Goal: Contribute content: Contribute content

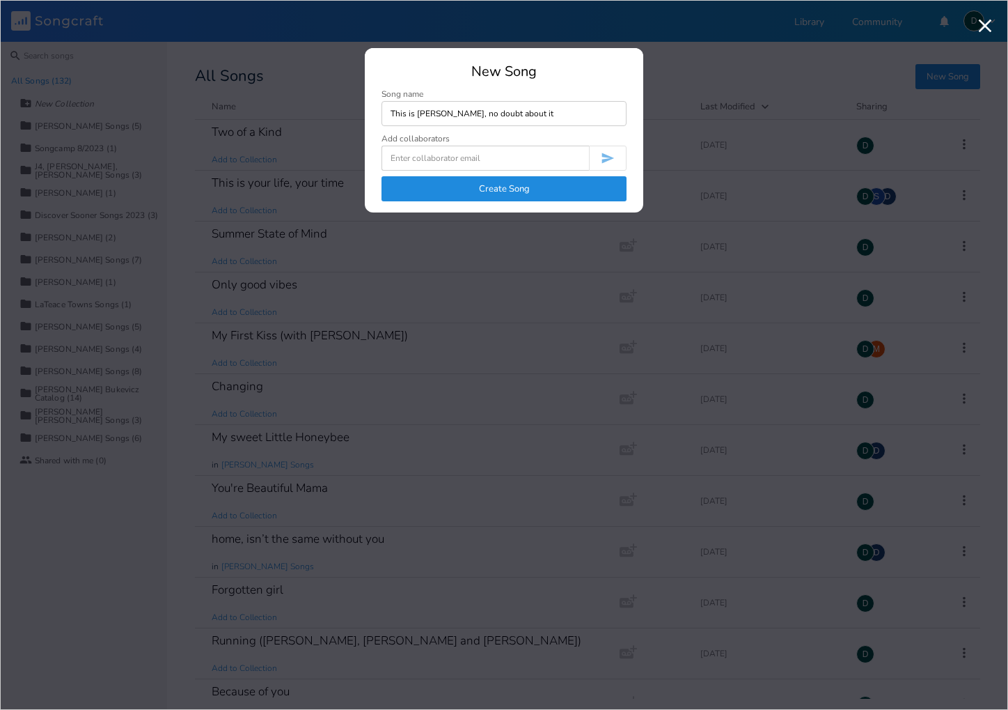
type input "This is [PERSON_NAME], no doubt about it"
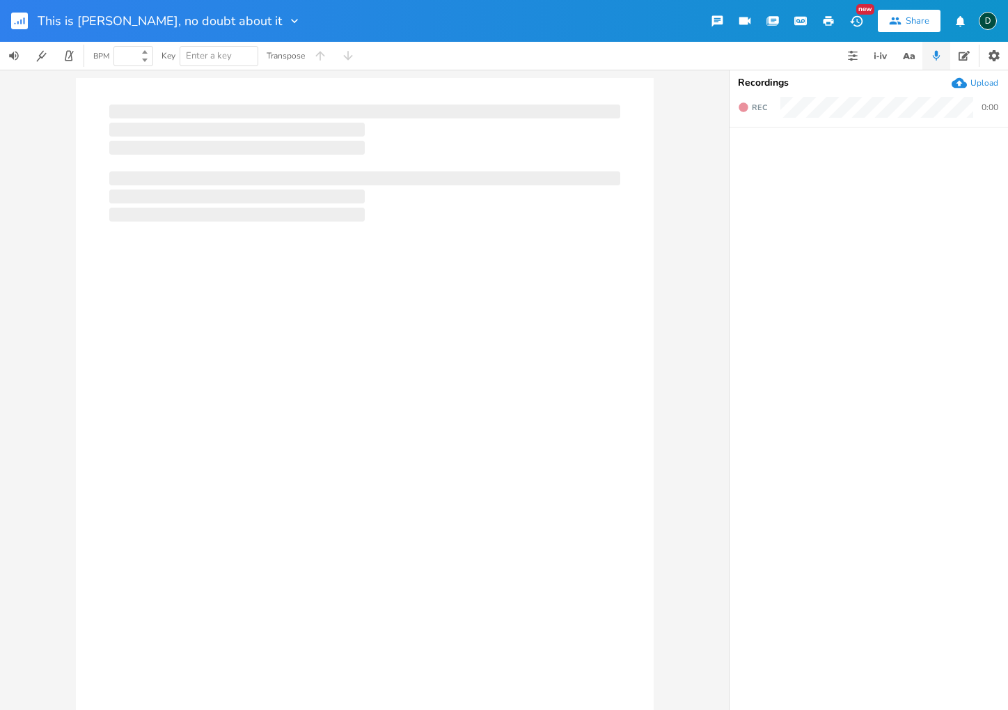
type input "100"
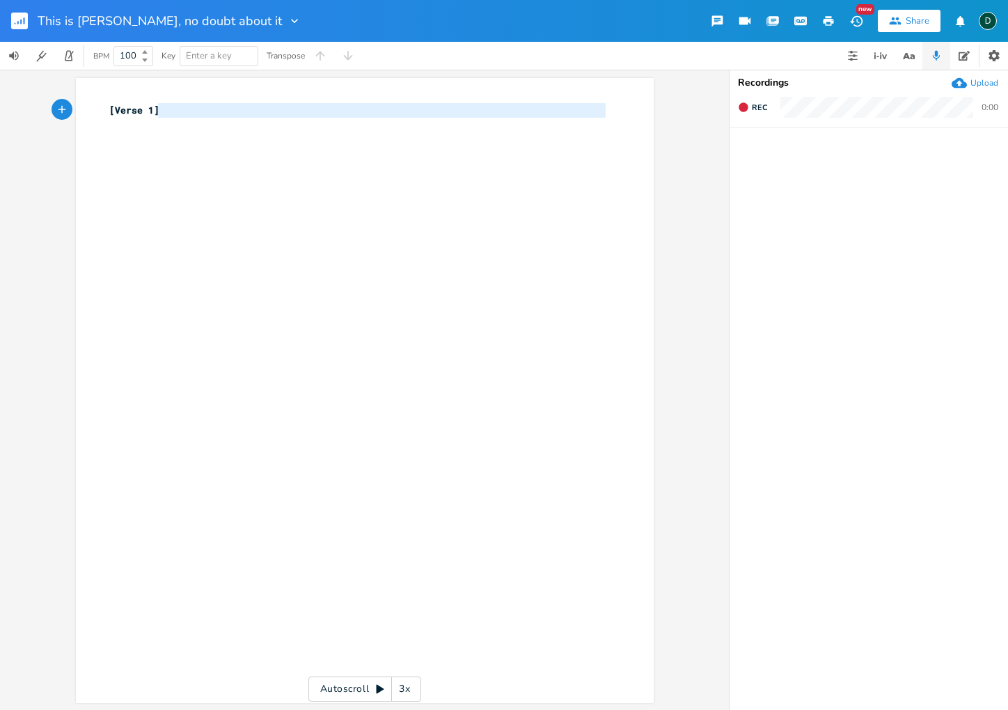
type textarea "[Verse 1]"
drag, startPoint x: 155, startPoint y: 118, endPoint x: 97, endPoint y: 120, distance: 57.8
click at [100, 113] on div "[Verse 1] x [Verse 1] ​" at bounding box center [365, 390] width 578 height 625
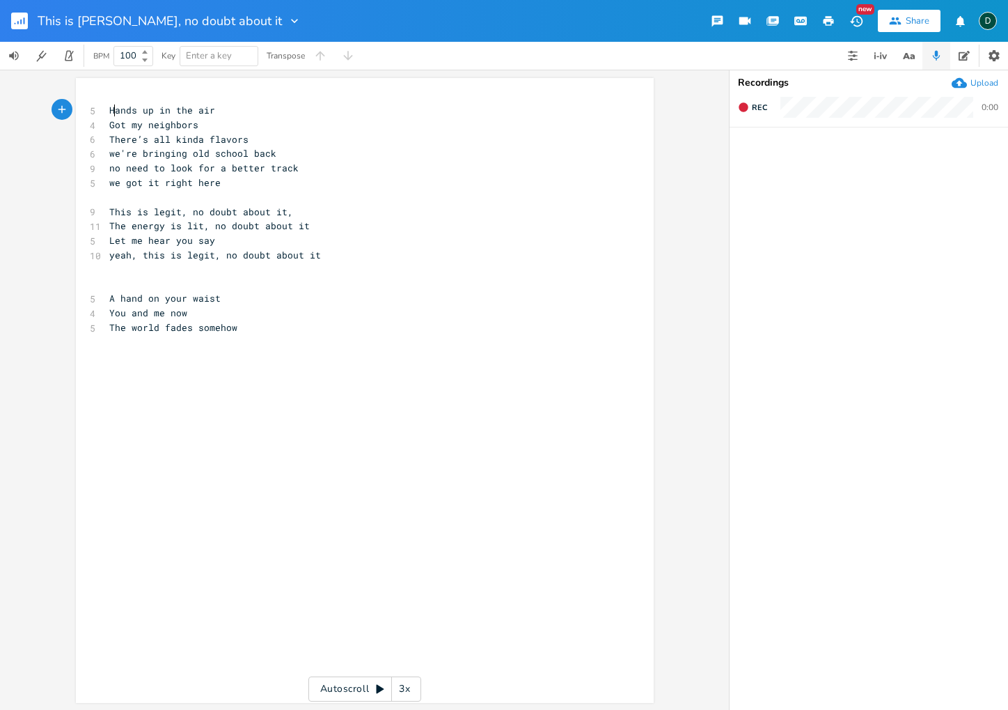
click at [110, 114] on span "Hands up in the air" at bounding box center [162, 110] width 106 height 13
click at [239, 329] on pre "The world fades somehow" at bounding box center [358, 327] width 503 height 15
type textarea "My heart beats fo you"
type textarea "r you, a steady sound track"
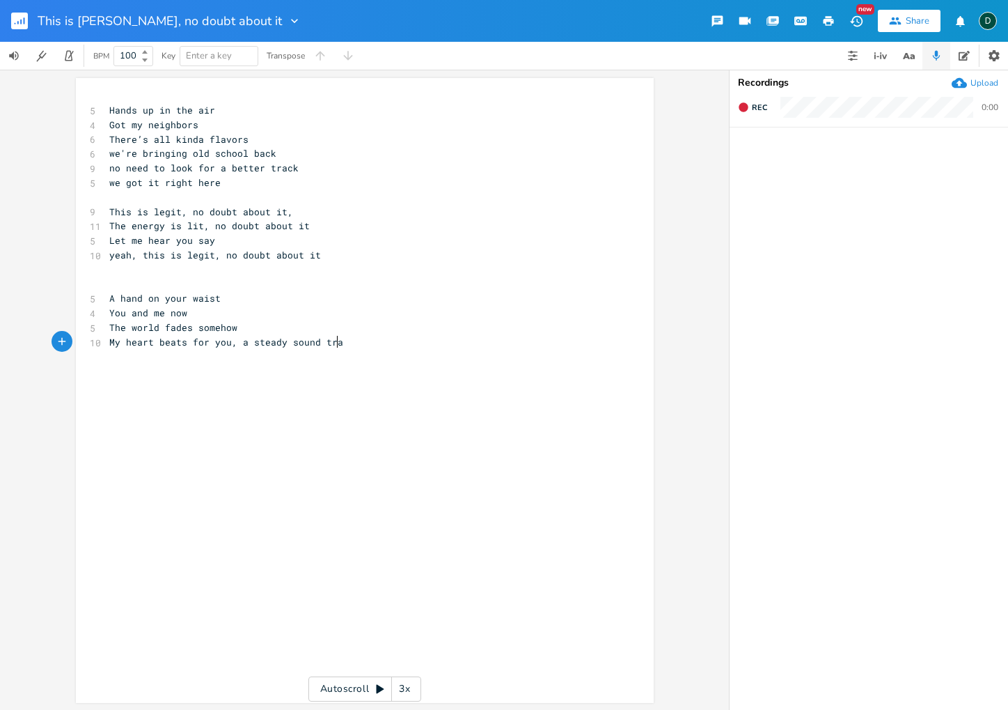
scroll to position [0, 110]
type textarea ", a"
drag, startPoint x: 226, startPoint y: 347, endPoint x: 240, endPoint y: 344, distance: 14.9
click at [240, 344] on span "My heart beats for you, a steady sound track" at bounding box center [231, 342] width 245 height 13
type textarea ", a"
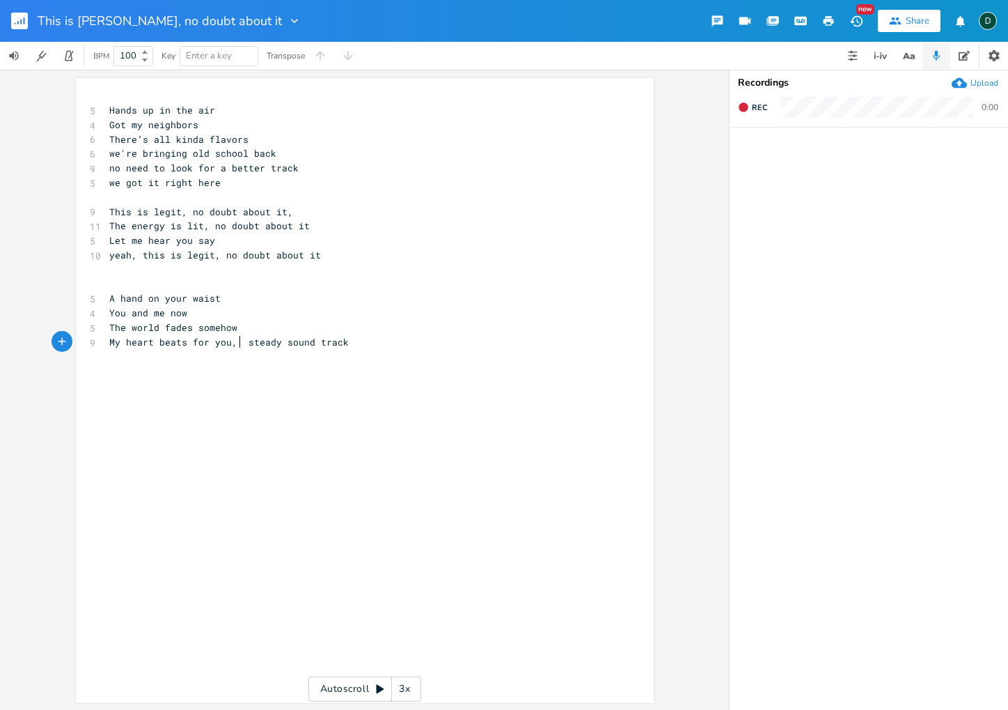
scroll to position [0, 8]
click at [211, 375] on div "x 5 Hands up in the air 4 Got my neighbors 6 There’s all kinda flavors 6 we're …" at bounding box center [376, 403] width 538 height 606
type textarea ", a steady sound track"
drag, startPoint x: 226, startPoint y: 343, endPoint x: 366, endPoint y: 345, distance: 140.0
click at [366, 345] on pre "My heart beats for you, a steady sound track" at bounding box center [358, 342] width 503 height 15
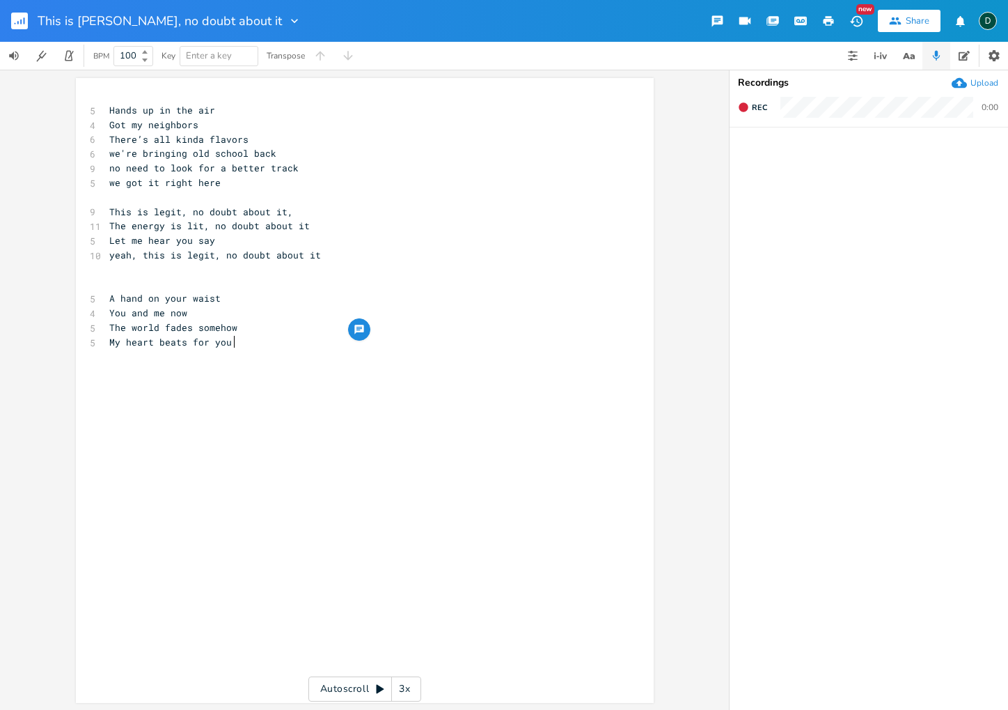
scroll to position [0, 2]
click at [236, 323] on pre "The world fades somehow" at bounding box center [358, 327] width 503 height 15
type textarea "Lost in the moment, no turning back"
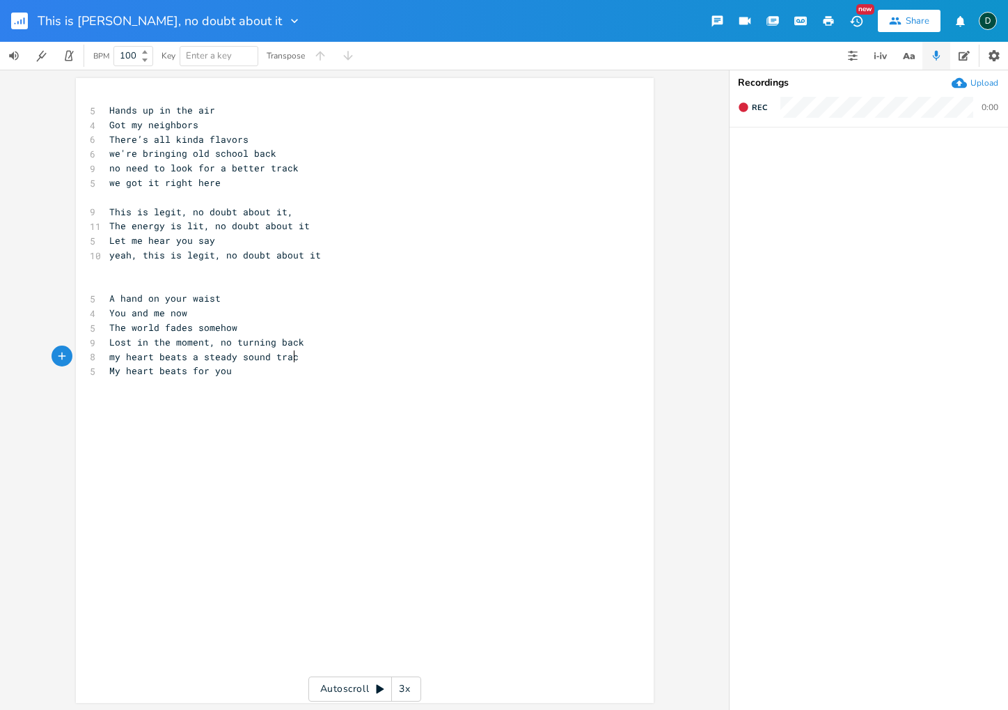
type textarea "my heart beats a steady sound track"
drag, startPoint x: 214, startPoint y: 344, endPoint x: 295, endPoint y: 345, distance: 80.8
click at [295, 345] on pre "Lost in the moment, no turning back" at bounding box center [358, 342] width 503 height 15
type textarea "just you and I"
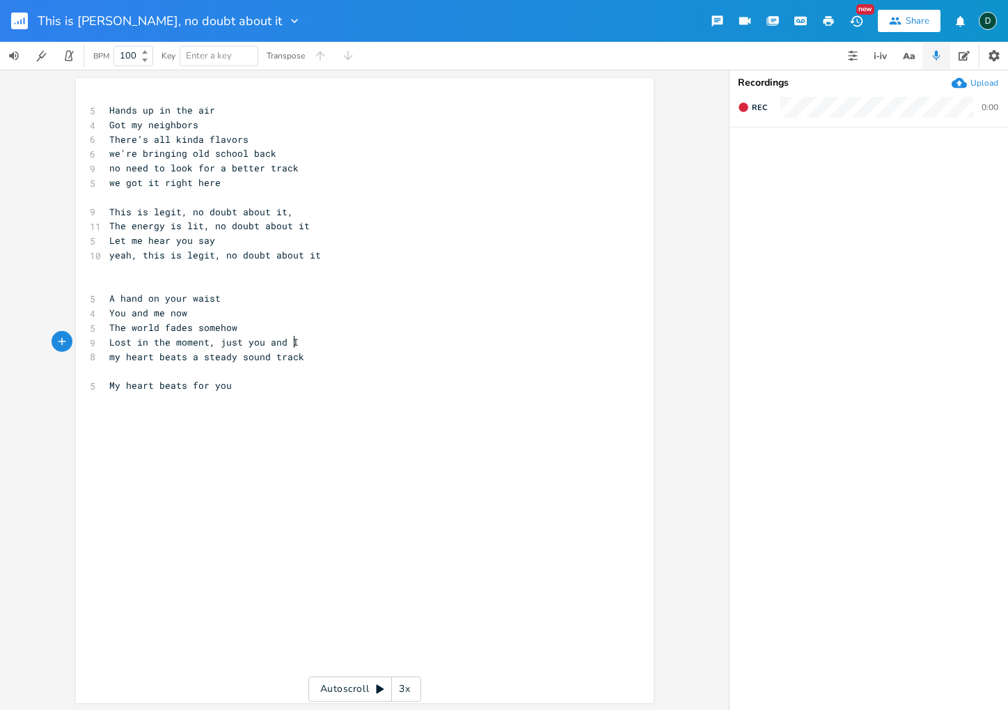
scroll to position [0, 54]
type textarea "two bodies entwiend"
type textarea "n"
type textarea "ed"
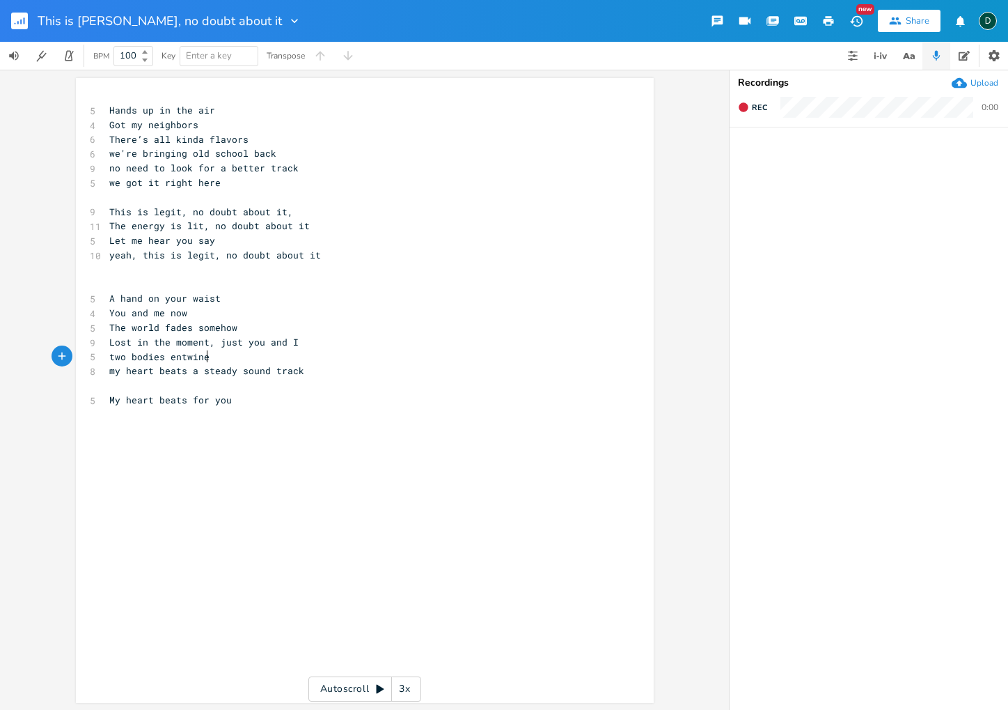
type textarea "[PERSON_NAME]"
type textarea "intertwe"
type textarea "ineed"
type textarea "d"
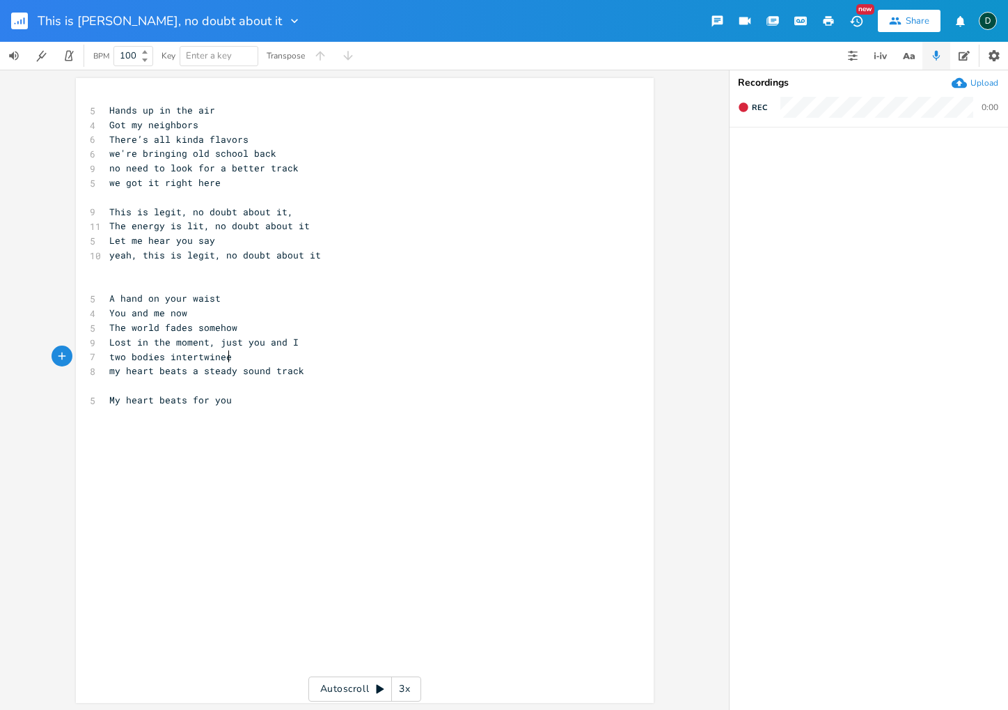
scroll to position [0, 6]
type textarea "d"
click at [109, 361] on span "two bodies intertwined" at bounding box center [170, 356] width 123 height 13
type textarea "one rh"
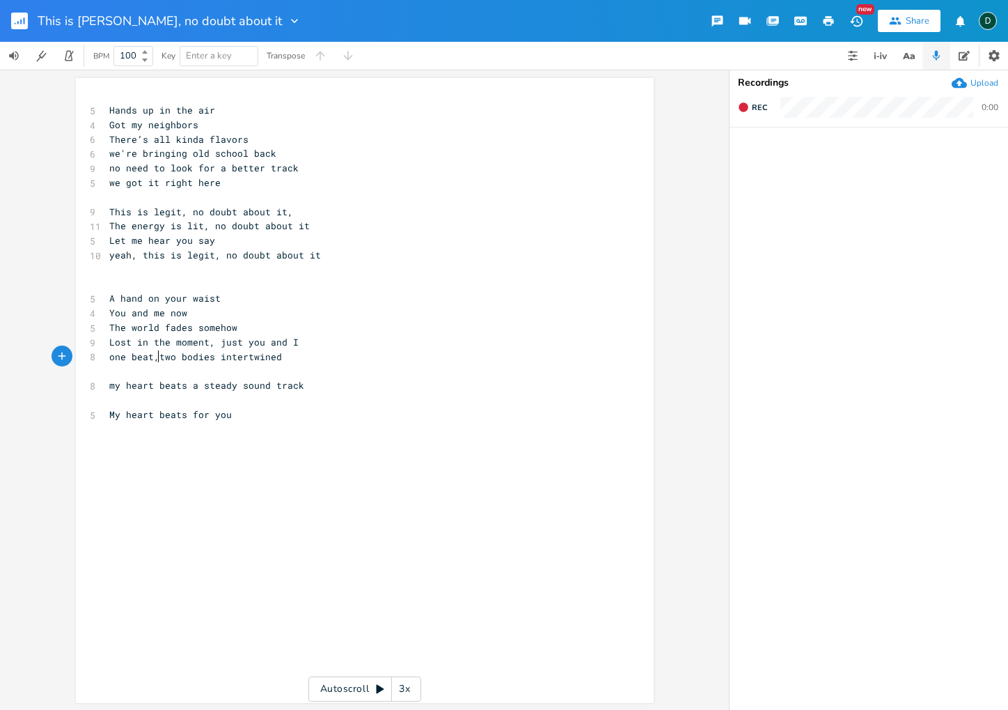
scroll to position [0, 22]
type textarea "beat,"
type textarea "heart"
type textarea "feel the rht"
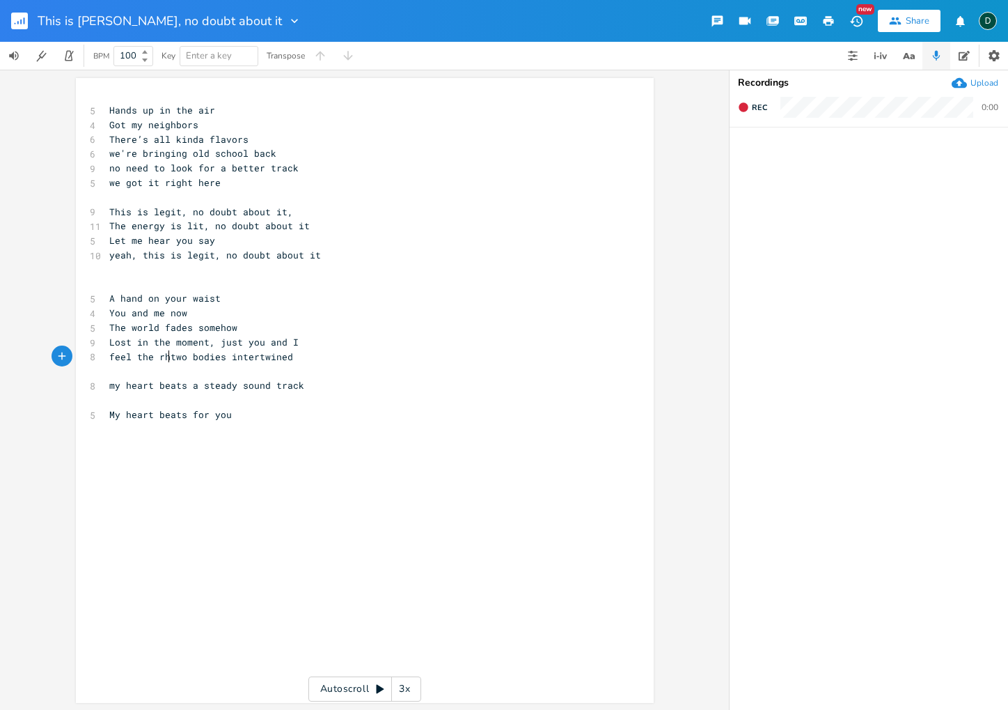
scroll to position [0, 45]
type textarea "ythmn of"
type textarea ","
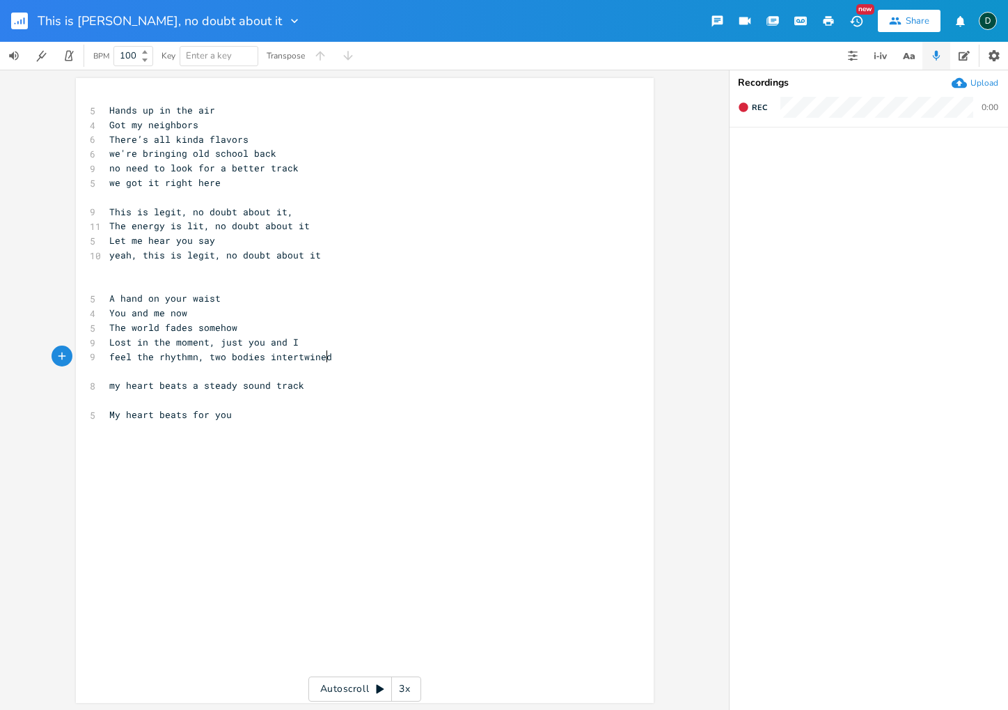
click at [345, 361] on pre "feel the rhythmn, two bodies intertwined" at bounding box center [358, 357] width 503 height 15
type textarea "righ"
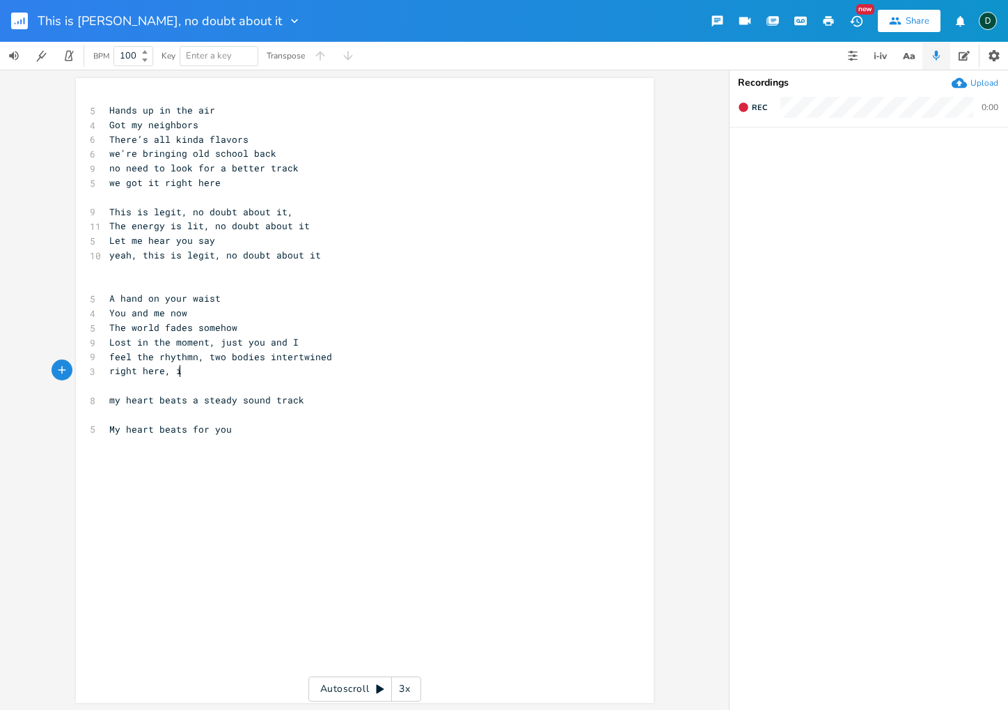
type textarea "t here, i't"
type textarea "t's undeniable"
type textarea "the fire is undeniable"
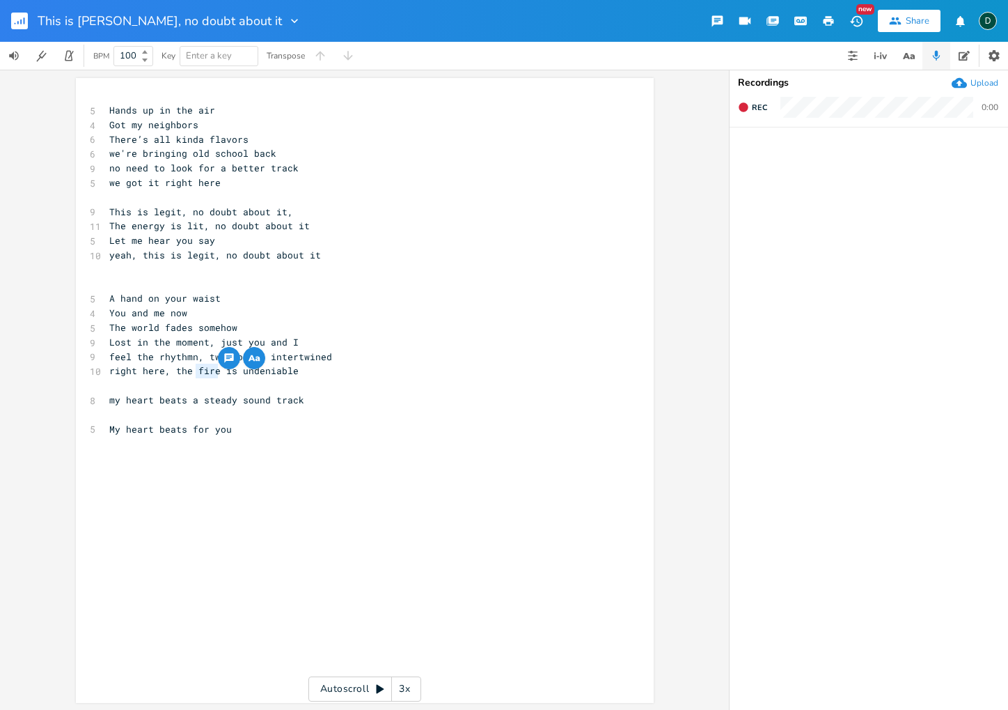
drag, startPoint x: 197, startPoint y: 373, endPoint x: 212, endPoint y: 372, distance: 15.3
click at [212, 372] on span "right here, the fire is undeniable" at bounding box center [203, 370] width 189 height 13
type textarea "heat"
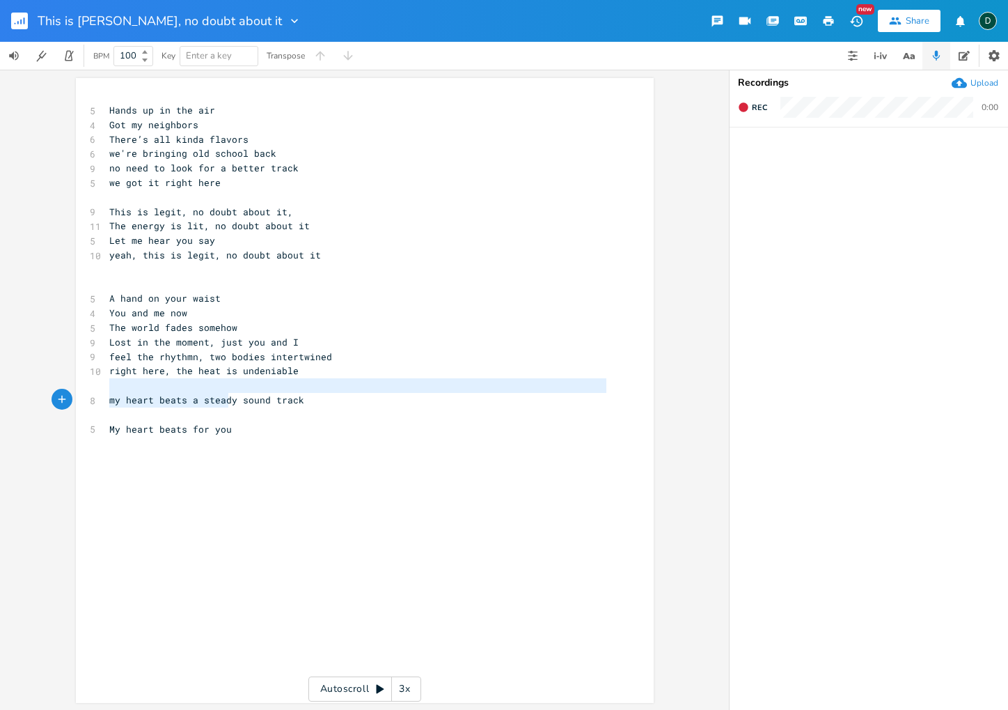
type textarea "my heart beats a steady sound track My heart beats for you"
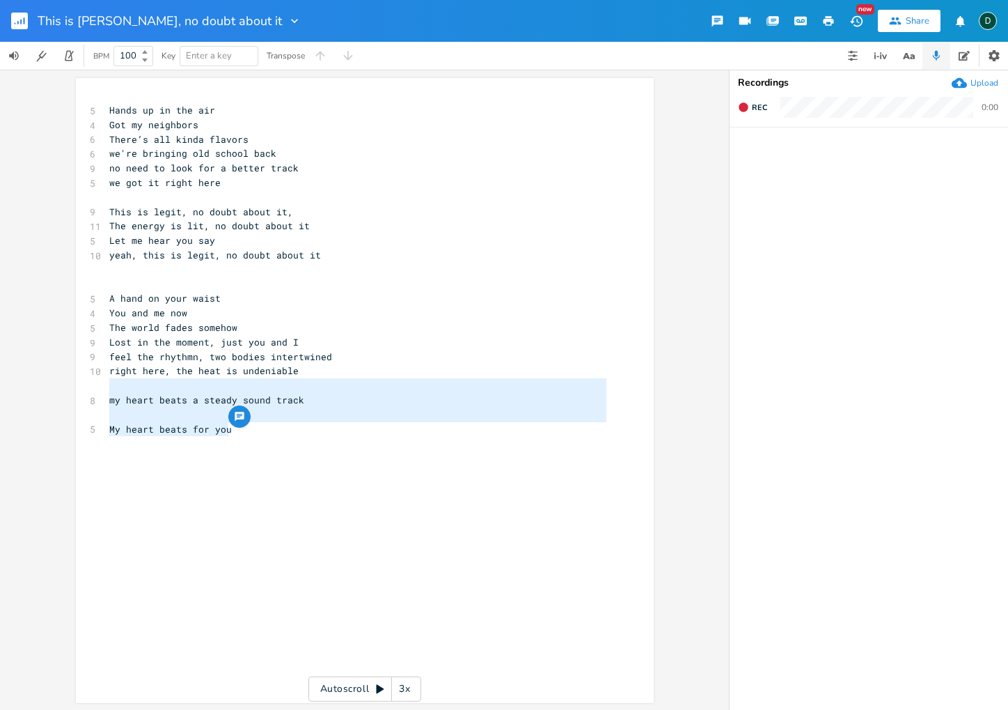
drag, startPoint x: 223, startPoint y: 394, endPoint x: 226, endPoint y: 435, distance: 40.5
click at [226, 435] on div "5 Hands up in the air 4 Got my neighbors 6 There’s all kinda flavors 6 we're br…" at bounding box center [358, 276] width 503 height 347
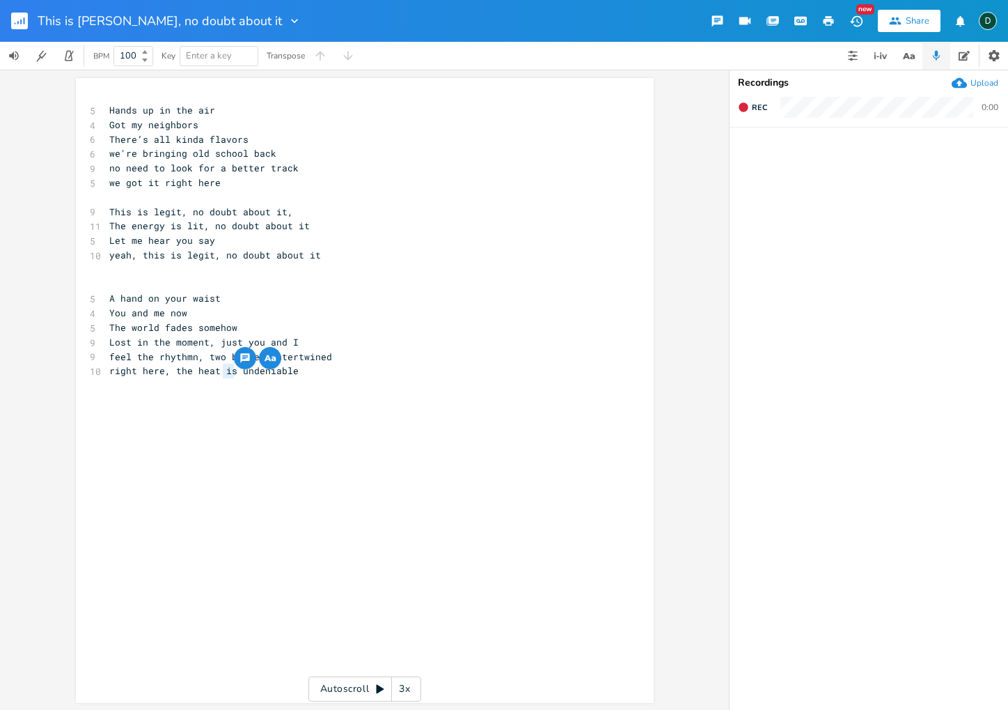
type textarea "is"
drag, startPoint x: 220, startPoint y: 373, endPoint x: 233, endPoint y: 373, distance: 13.2
click at [233, 373] on span "right here, the heat is undeniable" at bounding box center [203, 370] width 189 height 13
type textarea ","
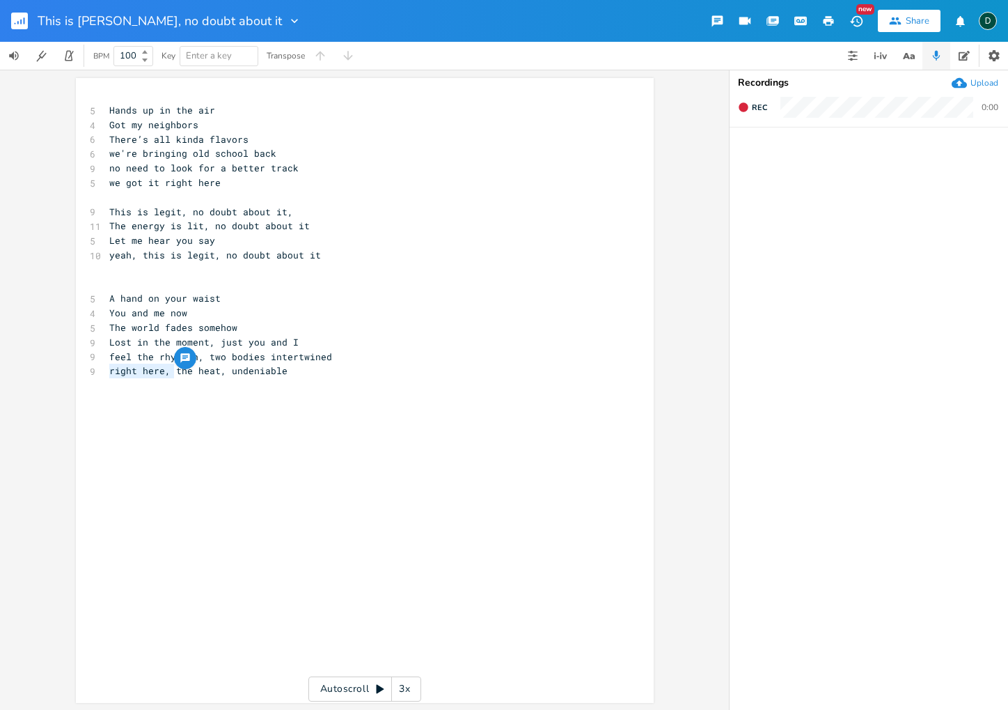
drag, startPoint x: 107, startPoint y: 373, endPoint x: 169, endPoint y: 377, distance: 62.2
click at [169, 373] on span "right here, the heat, undeniable" at bounding box center [198, 370] width 178 height 13
type textarea "right here,"
click at [169, 378] on pre at bounding box center [358, 385] width 503 height 15
drag, startPoint x: 170, startPoint y: 375, endPoint x: 224, endPoint y: 374, distance: 54.3
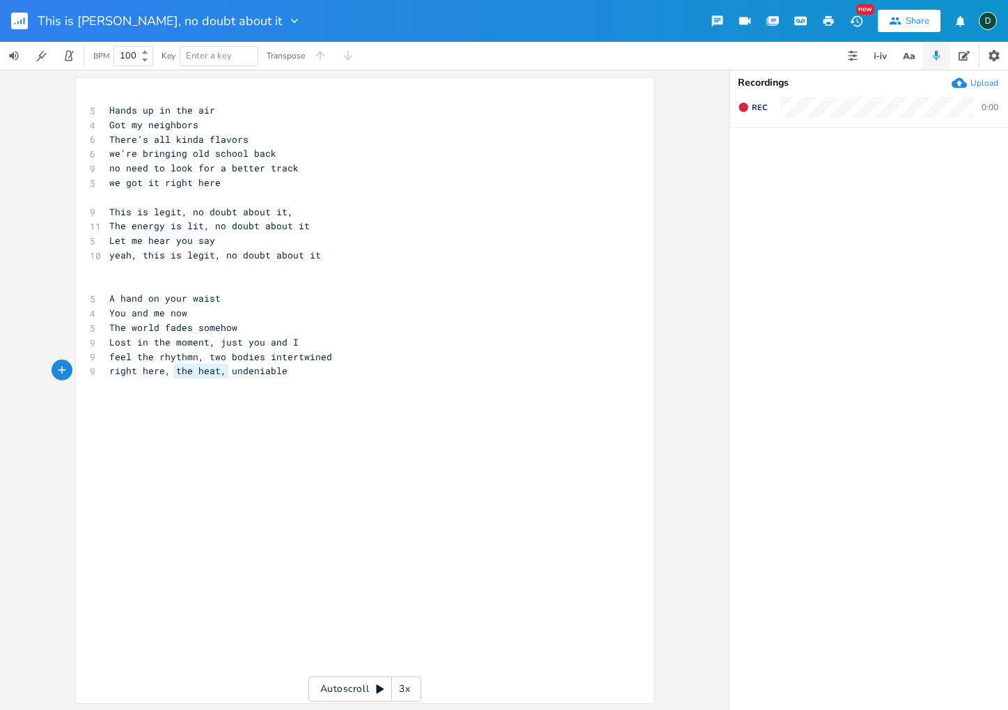
click at [224, 374] on span "right here, the heat, undeniable" at bounding box center [198, 370] width 178 height 13
type textarea "ot"
type textarea "it's"
click at [223, 391] on pre at bounding box center [358, 385] width 503 height 15
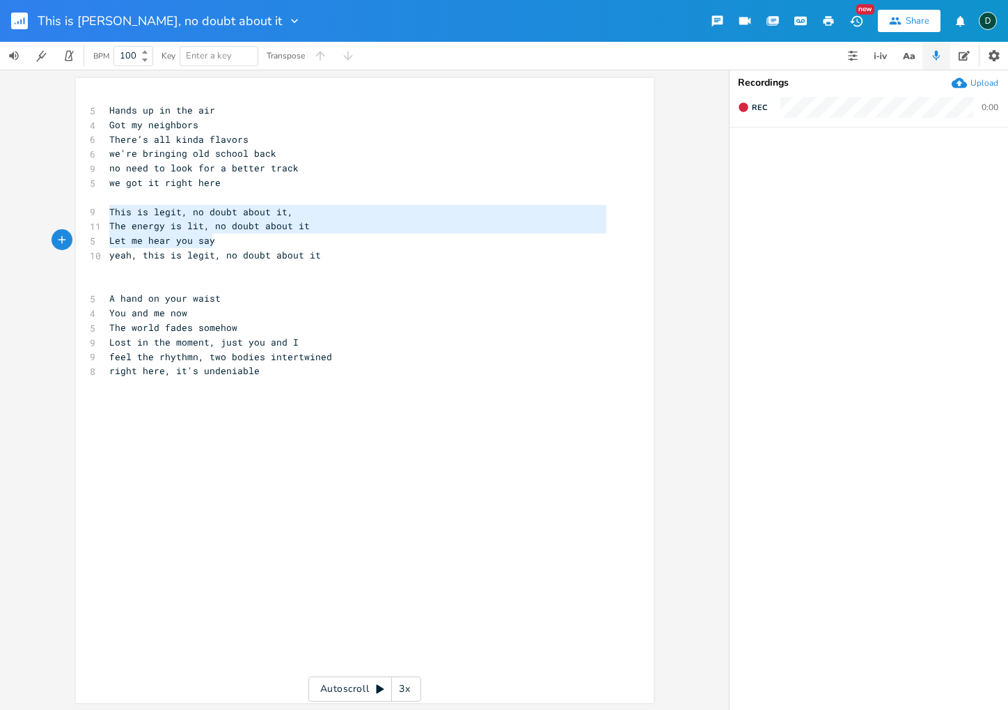
type textarea "This is legit, no doubt about it, The energy is lit, no doubt about it Let me h…"
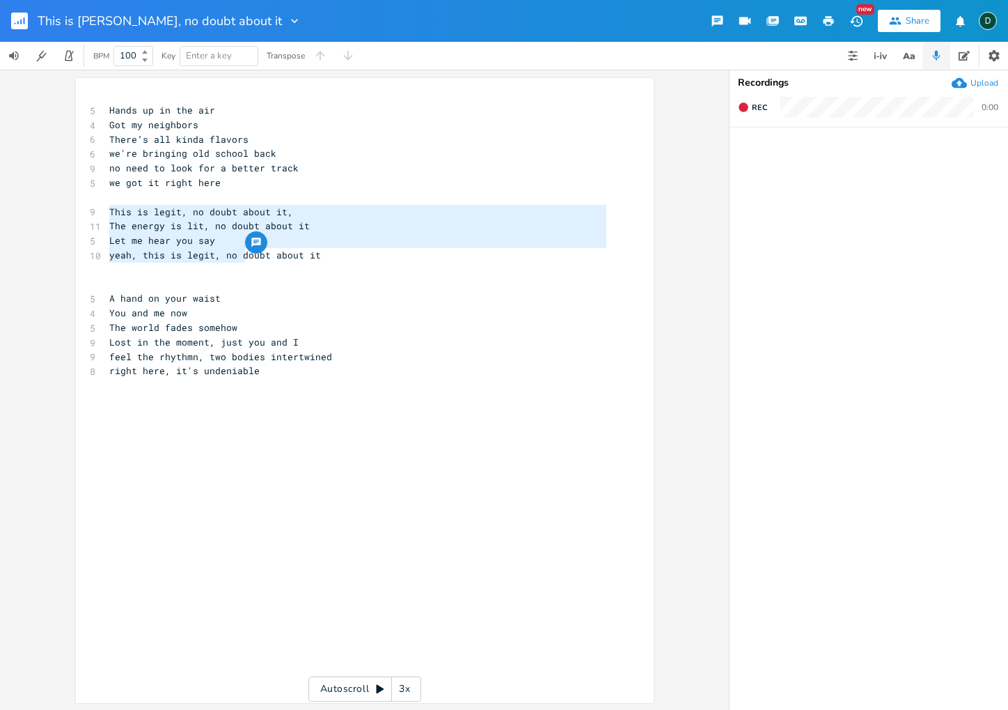
drag, startPoint x: 108, startPoint y: 211, endPoint x: 241, endPoint y: 260, distance: 141.6
click at [241, 260] on div "5 Hands up in the air 4 Got my neighbors 6 There’s all kinda flavors 6 we're br…" at bounding box center [358, 255] width 503 height 304
click at [263, 263] on pre "​" at bounding box center [358, 270] width 503 height 15
type textarea "This is legit, no doubt about it, The energy is lit, no doubt about it Let me h…"
drag, startPoint x: 107, startPoint y: 212, endPoint x: 322, endPoint y: 267, distance: 222.3
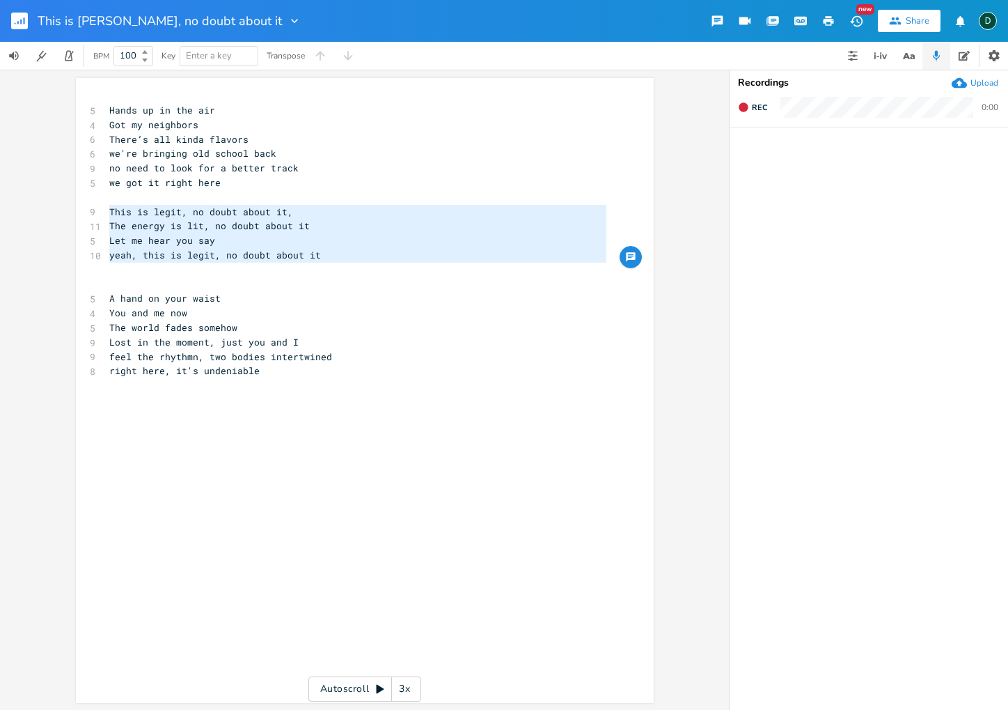
click at [322, 267] on div "5 Hands up in the air 4 Got my neighbors 6 There’s all kinda flavors 6 we're br…" at bounding box center [358, 255] width 503 height 304
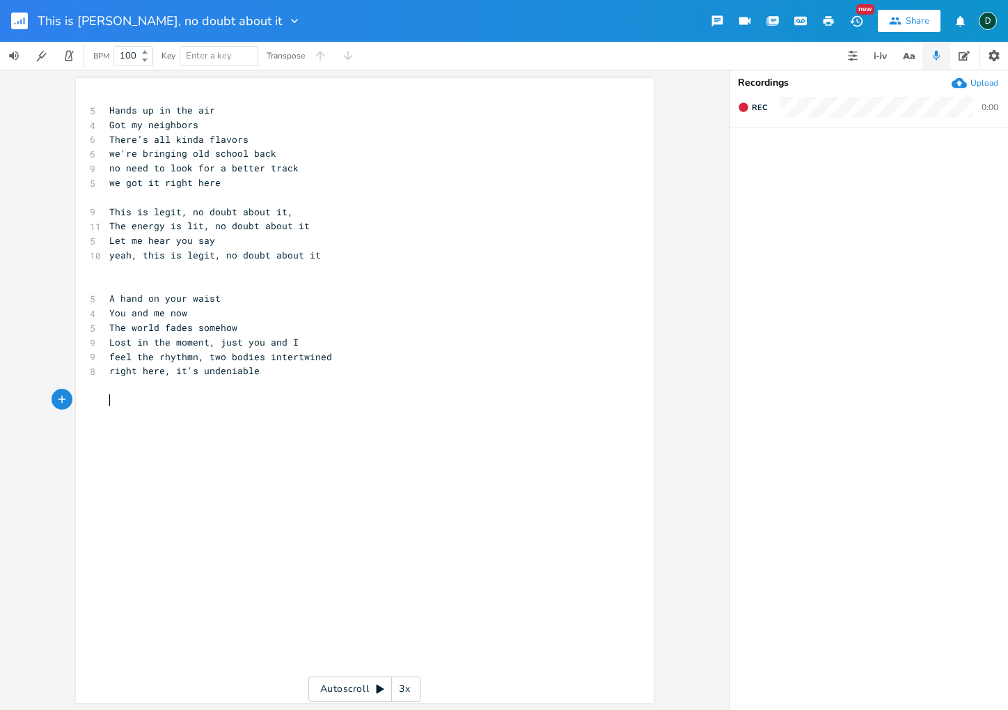
click at [141, 400] on pre "​" at bounding box center [358, 400] width 503 height 15
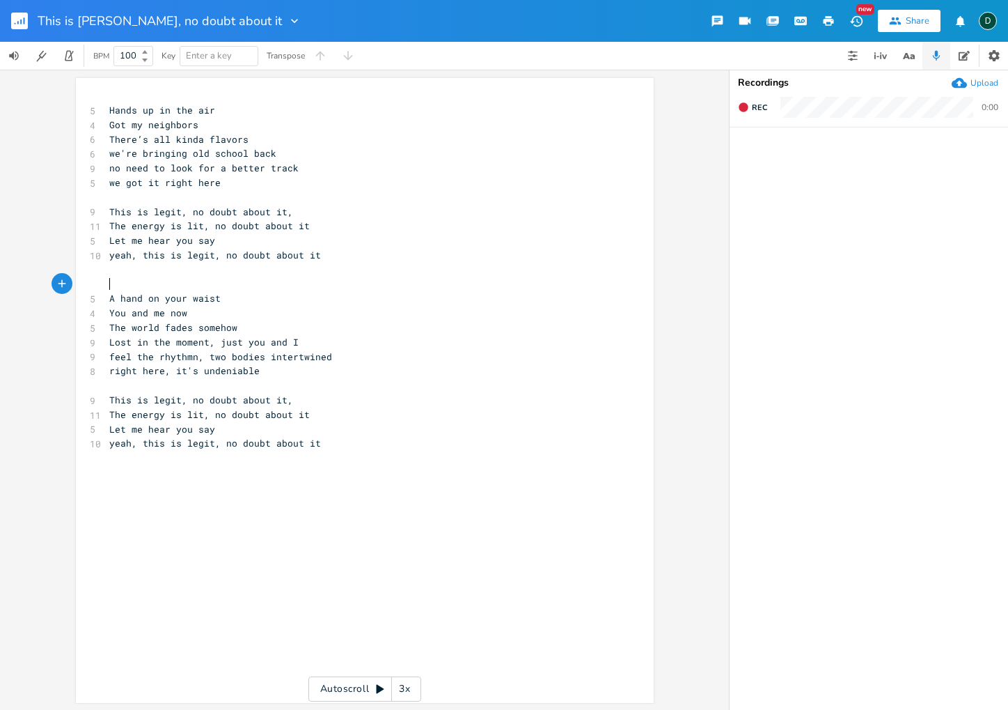
click at [135, 283] on pre "​" at bounding box center [358, 284] width 503 height 15
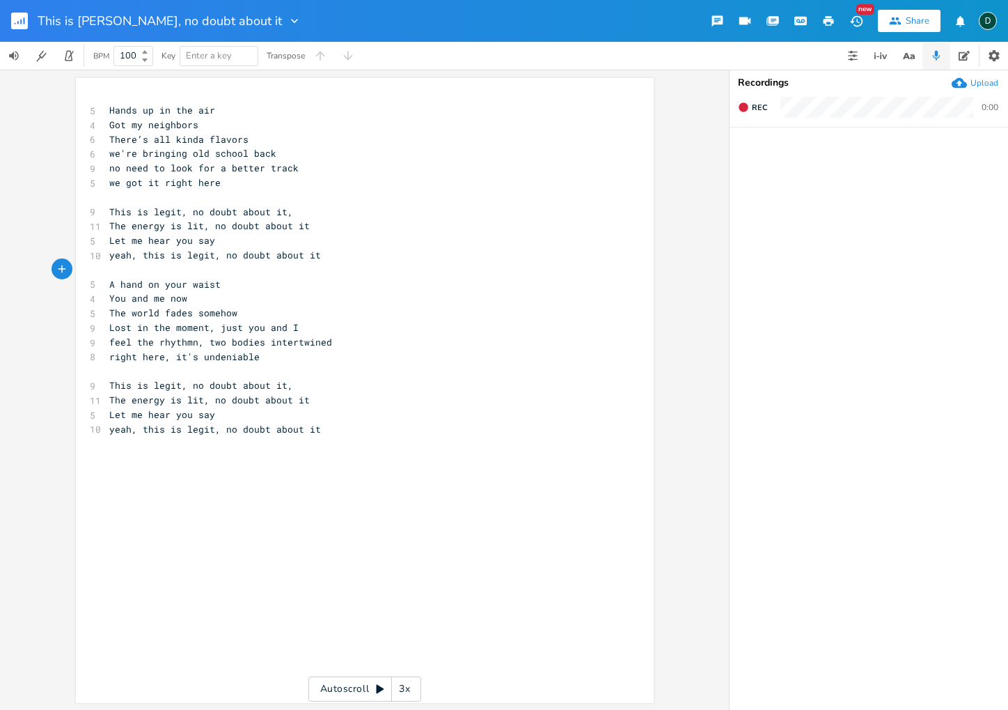
click at [82, 480] on div "x 5 Hands up in the air 4 Got my neighbors 6 There’s all kinda flavors 6 we're …" at bounding box center [365, 390] width 578 height 625
click at [121, 473] on div "x 5 Hands up in the air 4 Got my neighbors 6 There’s all kinda flavors 6 we're …" at bounding box center [376, 403] width 538 height 606
type textarea "Together we're feeling a ew"
type textarea "whole new groove"
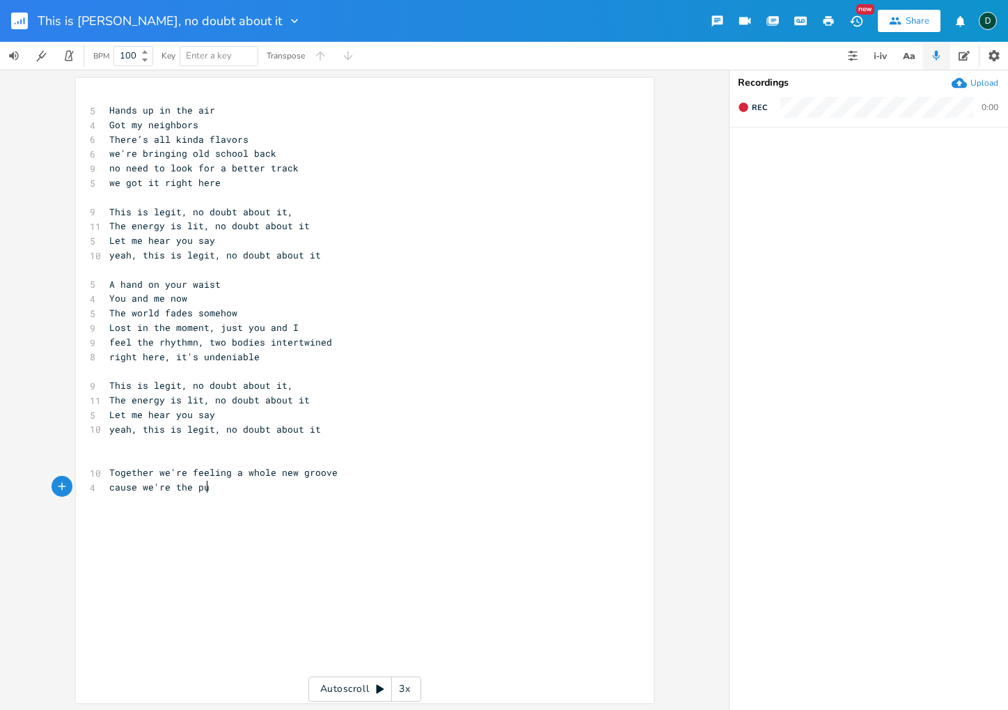
type textarea "cause we're the pul"
type textarea "se"
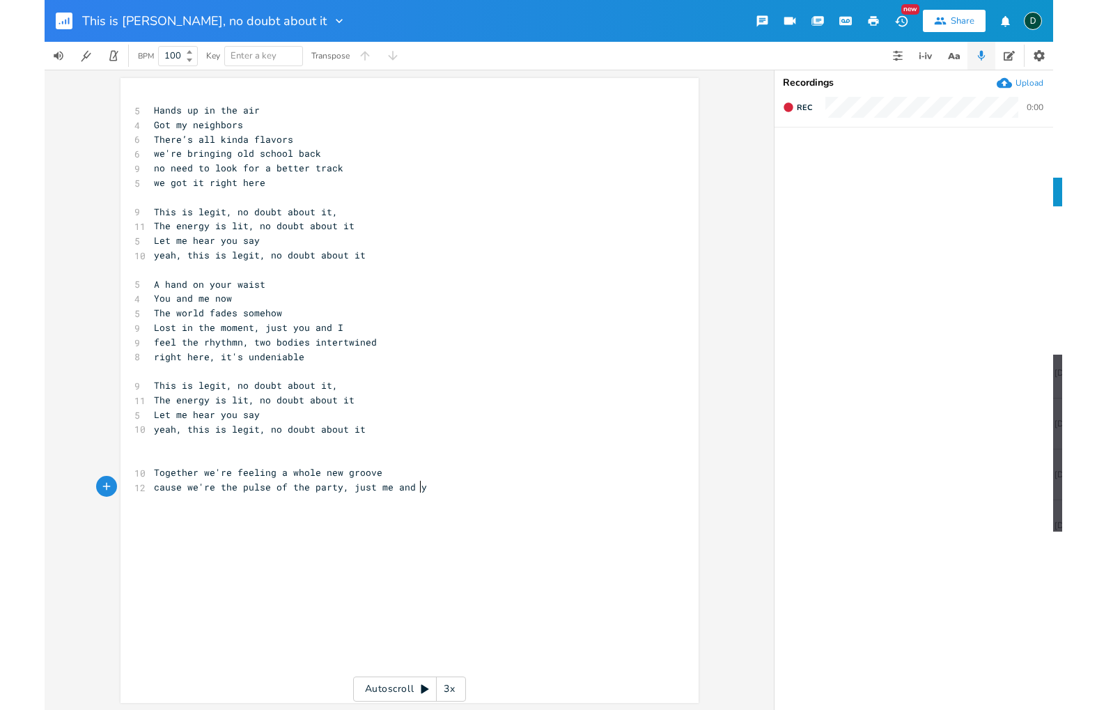
scroll to position [0, 132]
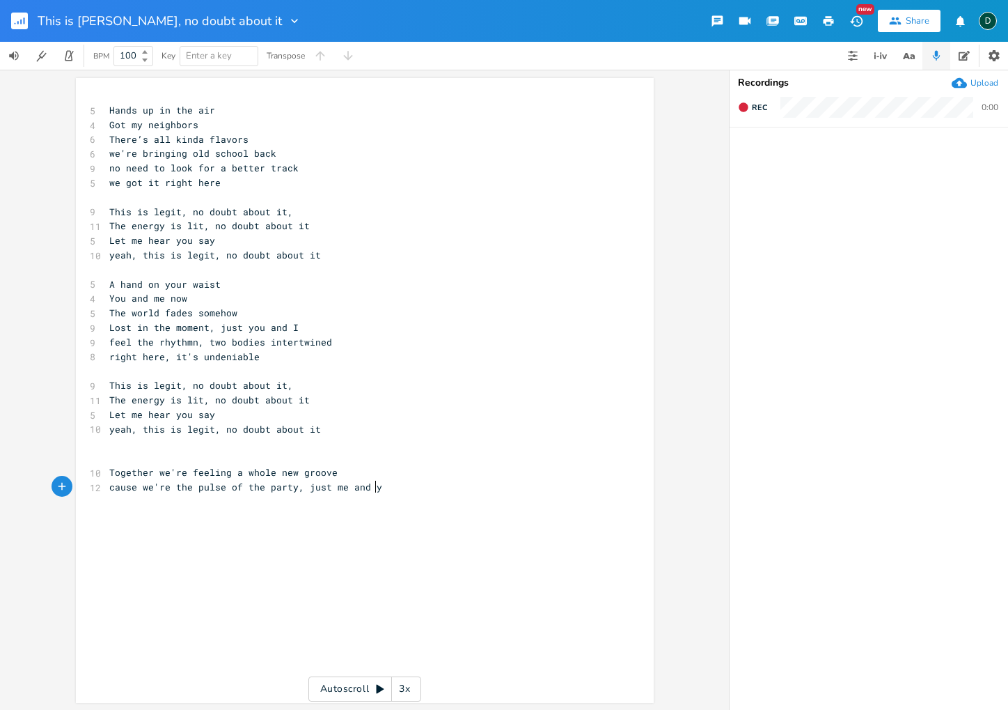
type textarea "lse of the party, just me and you"
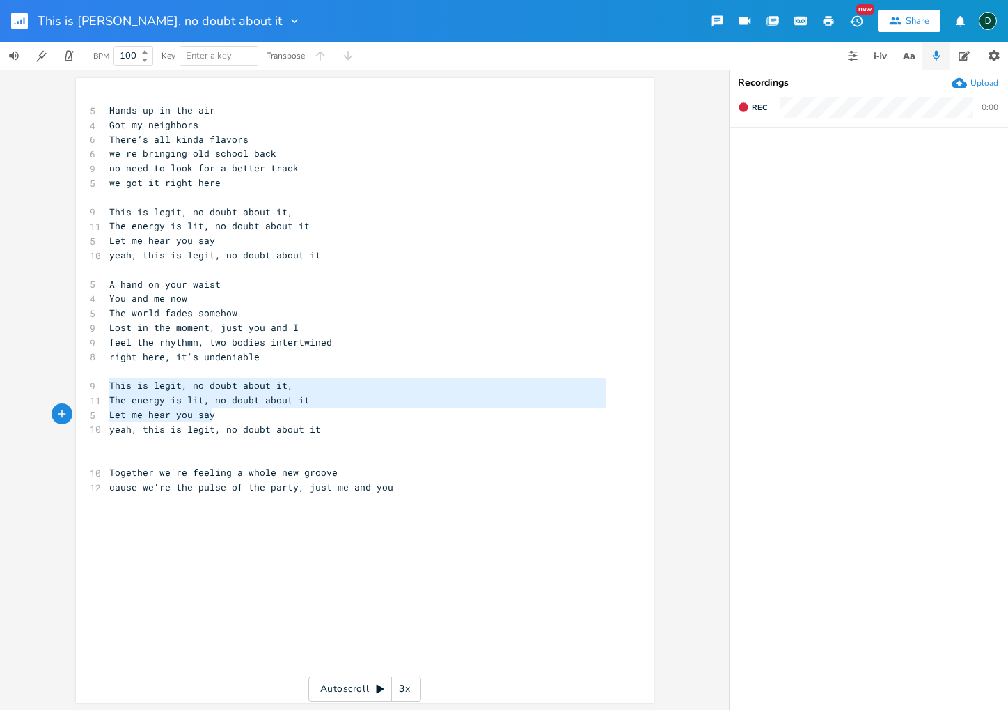
type textarea "This is legit, no doubt about it, The energy is lit, no doubt about it Let me h…"
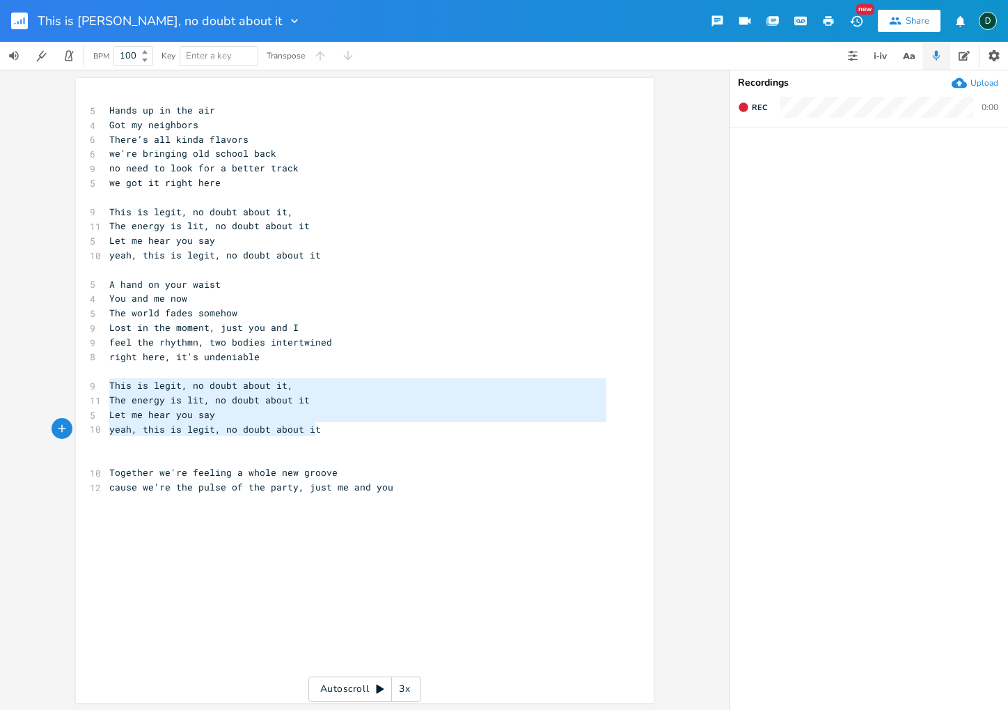
click at [318, 426] on div "This is legit, no doubt about it, The energy is lit, no doubt about it Let me h…" at bounding box center [365, 390] width 578 height 625
click at [204, 535] on div "x 5 Hands up in the air 4 Got my neighbors 6 There’s all kinda flavors 6 we're …" at bounding box center [376, 403] width 538 height 606
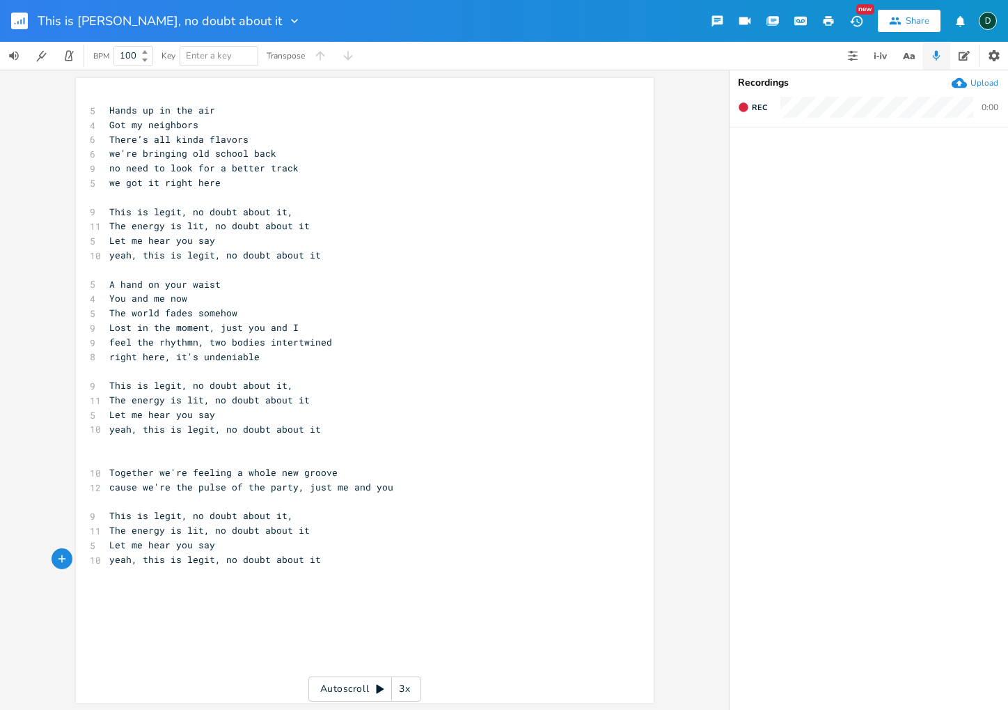
click at [150, 455] on pre "​" at bounding box center [358, 458] width 503 height 15
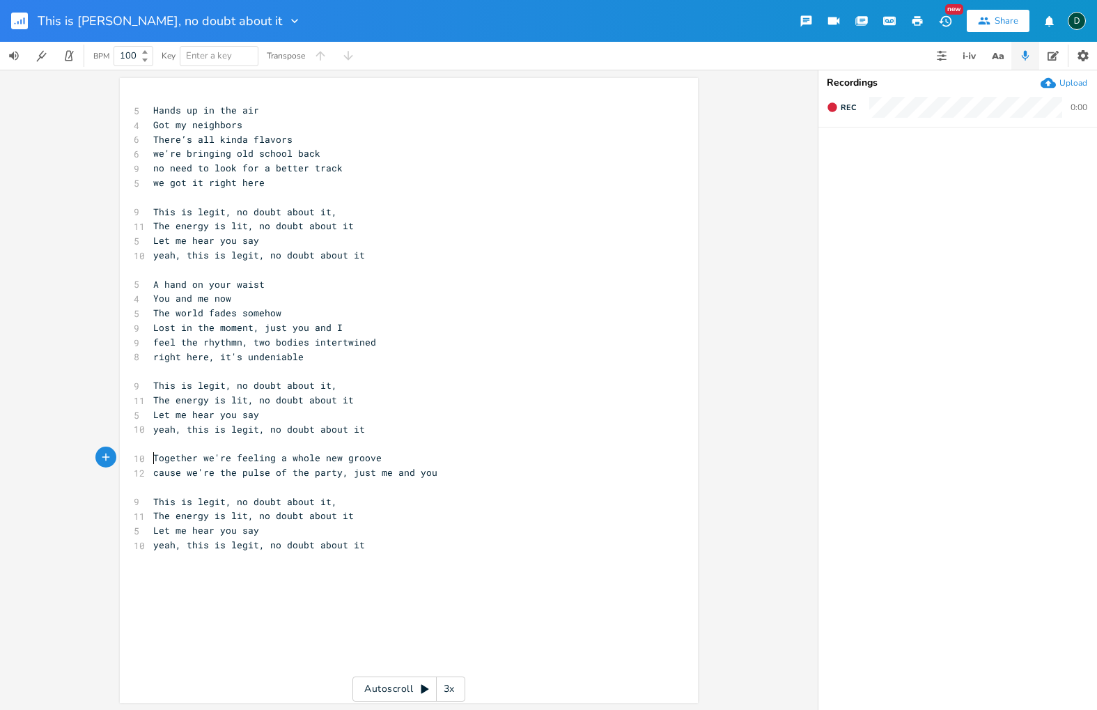
click at [153, 460] on span "Together we're feeling a whole new groove" at bounding box center [267, 457] width 228 height 13
type textarea "Girl, are you feeling teh"
type textarea "he same way too?"
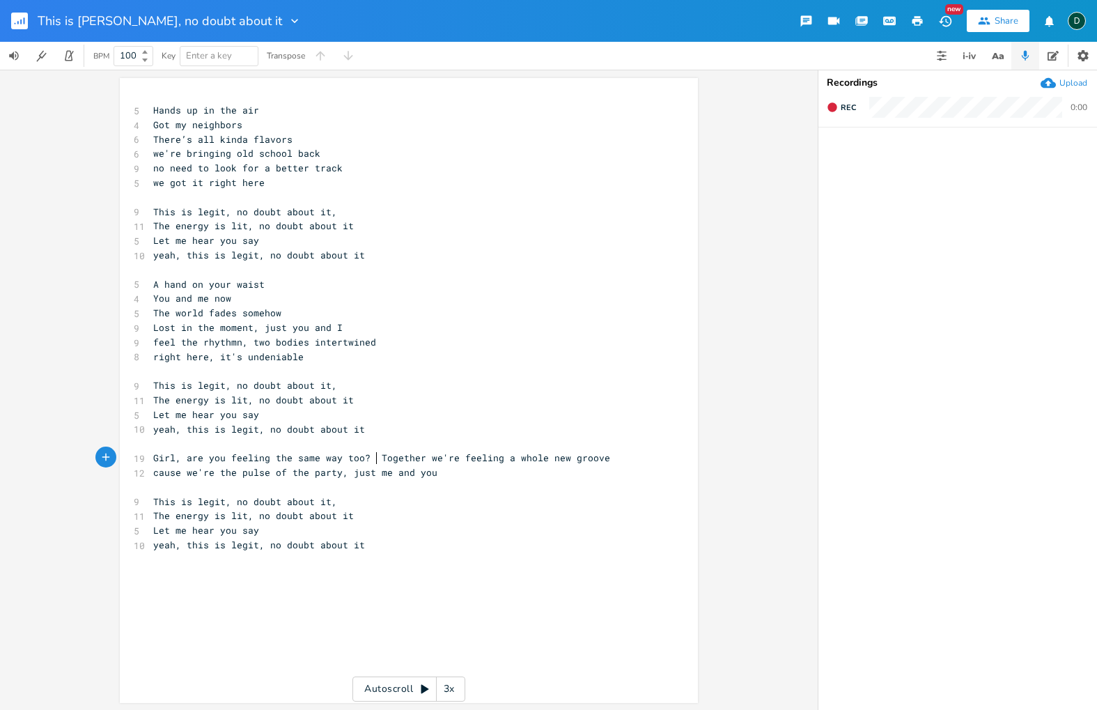
scroll to position [0, 81]
type textarea "Together we're feeling a whole new groove"
drag, startPoint x: 393, startPoint y: 457, endPoint x: 611, endPoint y: 457, distance: 218.6
click at [611, 457] on pre "Girl, are you feeling the same way too? Together we're feeling a whole new groo…" at bounding box center [401, 458] width 503 height 15
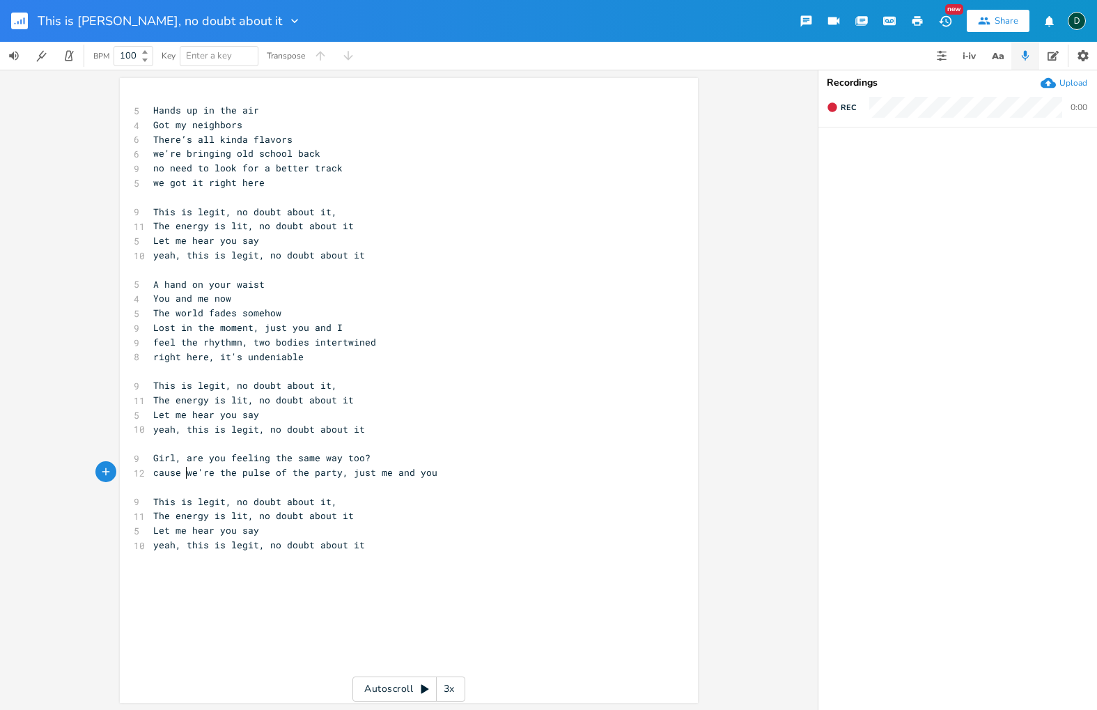
click at [180, 476] on span "cause we're the pulse of the party, just me and you" at bounding box center [295, 472] width 284 height 13
type textarea "I think that"
type textarea "cause I think"
drag, startPoint x: 148, startPoint y: 475, endPoint x: 226, endPoint y: 475, distance: 78.0
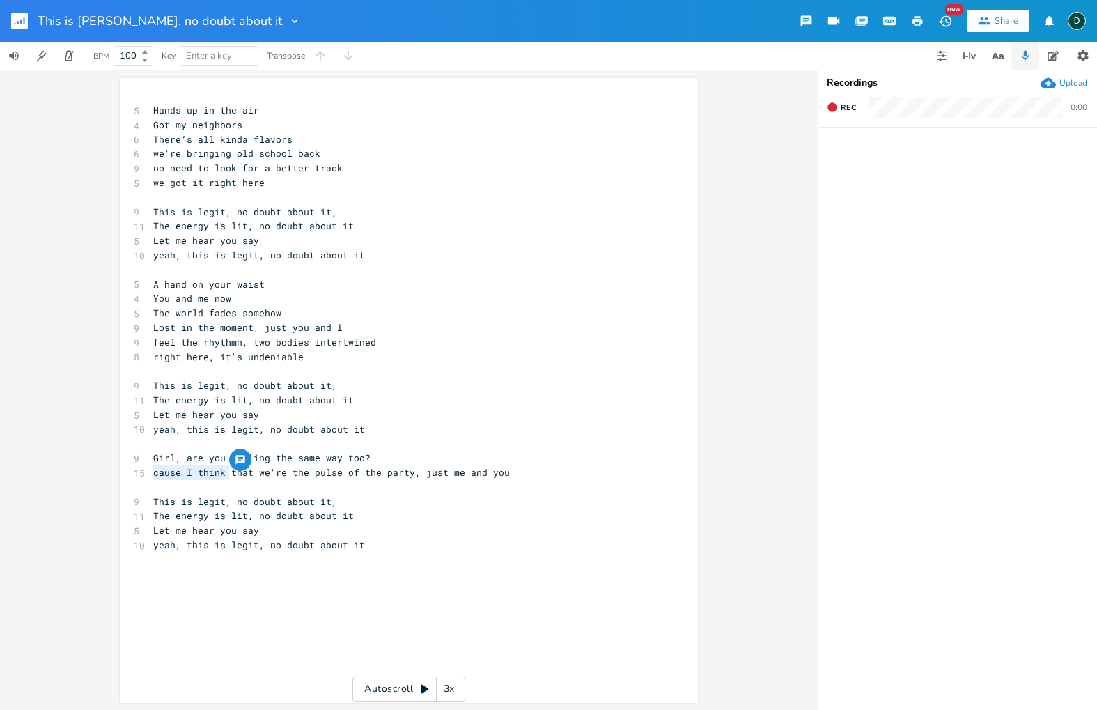
click at [226, 475] on pre "cause I think that we're the pulse of the party, just me and you" at bounding box center [401, 472] width 503 height 15
type textarea "just"
drag, startPoint x: 343, startPoint y: 475, endPoint x: 365, endPoint y: 475, distance: 22.3
click at [365, 475] on span "that we're the pulse of the party, just me and you" at bounding box center [292, 472] width 279 height 13
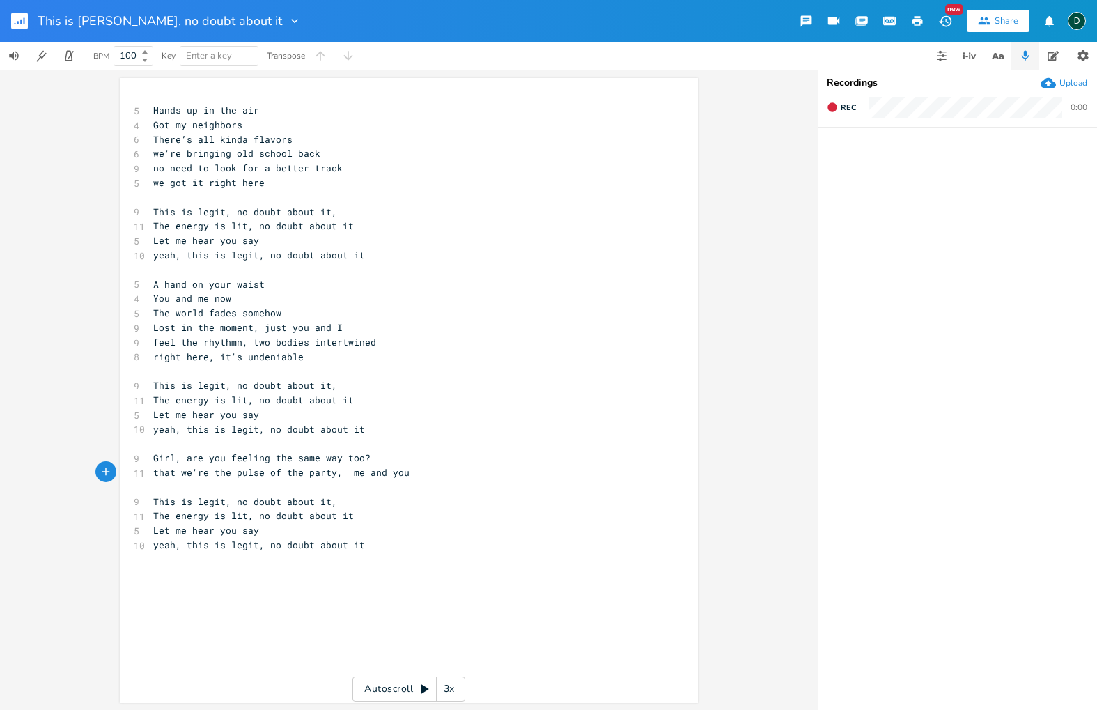
click at [396, 473] on span "that we're the pulse of the party, me and you" at bounding box center [281, 472] width 256 height 13
click at [400, 473] on pre "that we're the pulse of the party, me and you" at bounding box center [401, 472] width 503 height 15
type textarea """
type textarea "?"
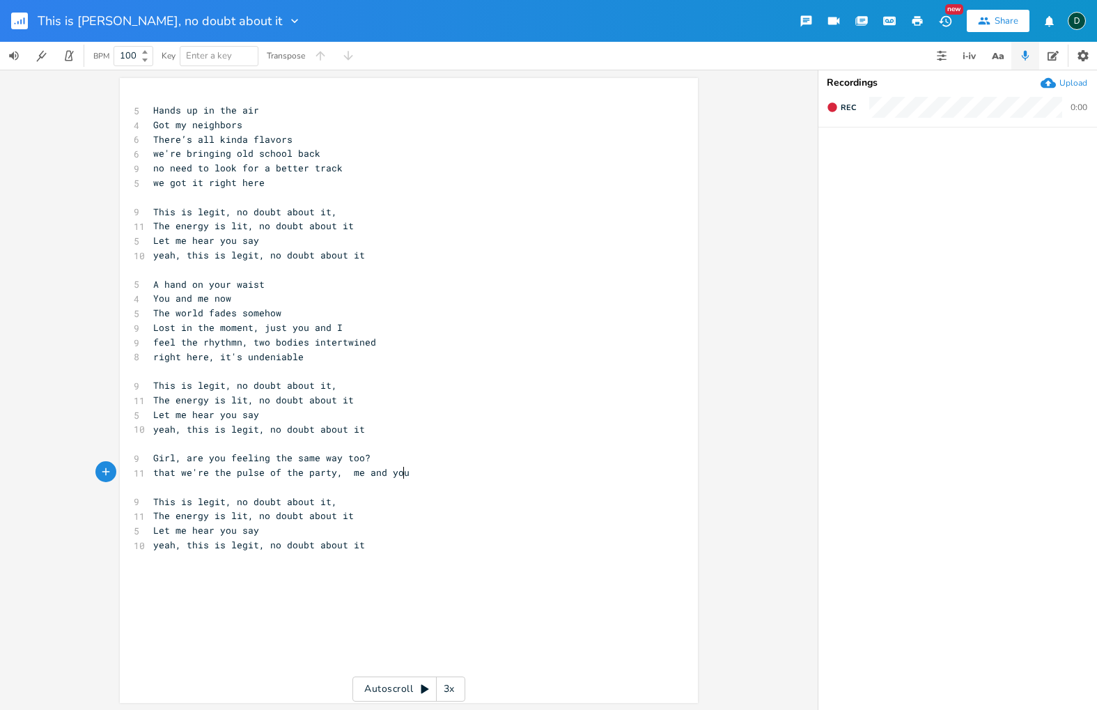
scroll to position [0, 3]
click at [343, 475] on span "that we're the pulse of the party, me and you?" at bounding box center [284, 472] width 262 height 13
click at [360, 496] on pre "This is legit, no doubt about it," at bounding box center [401, 501] width 503 height 15
click at [393, 539] on pre "yeah, this is legit, no doubt about it" at bounding box center [401, 545] width 503 height 15
click at [296, 359] on pre "right here, it's undeniable" at bounding box center [401, 357] width 503 height 15
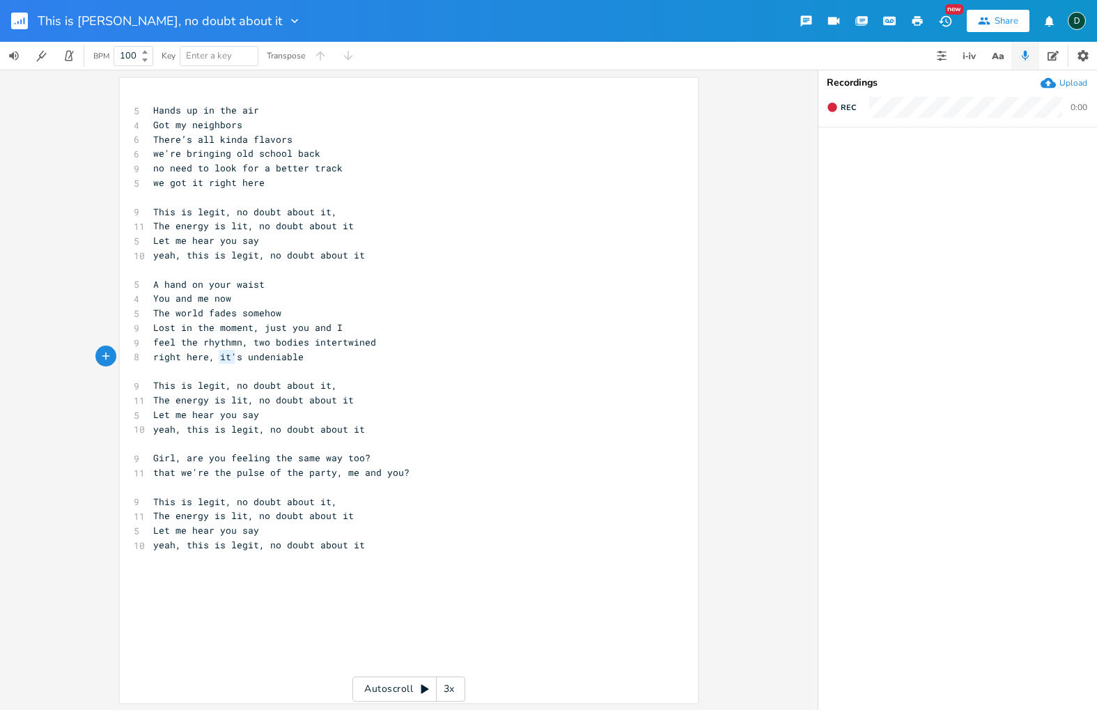
type textarea "it's"
drag, startPoint x: 214, startPoint y: 360, endPoint x: 235, endPoint y: 359, distance: 20.9
click at [235, 359] on span "right here, it's undeniable" at bounding box center [228, 356] width 150 height 13
type textarea "is"
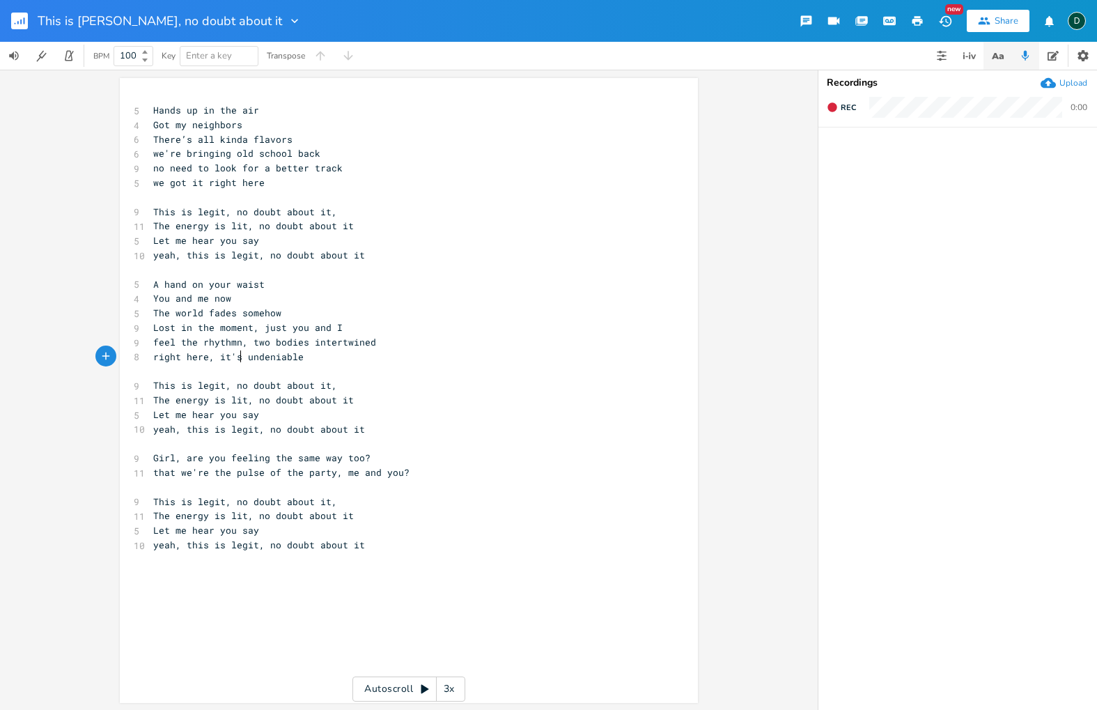
type textarea "t's"
click at [1001, 60] on icon "button" at bounding box center [997, 55] width 17 height 17
click at [967, 56] on icon "button" at bounding box center [969, 55] width 17 height 17
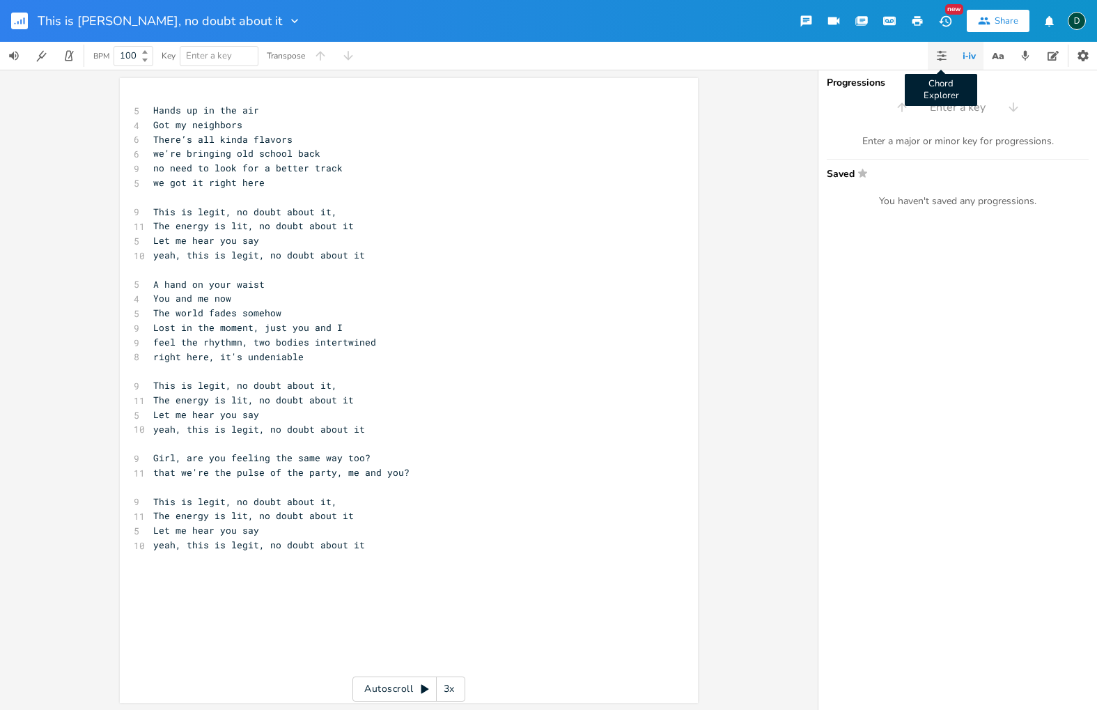
click at [942, 58] on icon "button" at bounding box center [941, 55] width 11 height 11
click at [964, 58] on icon "button" at bounding box center [969, 55] width 17 height 17
click at [999, 58] on icon "button" at bounding box center [1001, 56] width 5 height 5
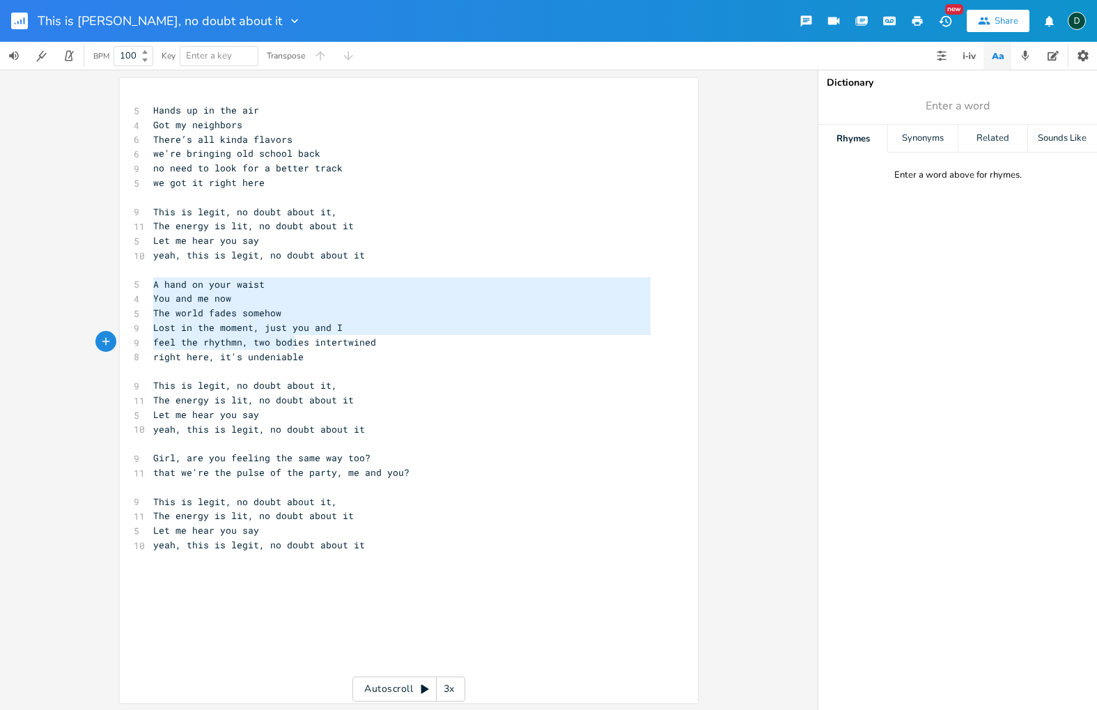
type textarea "A hand on your waist You and me now The world fades somehow Lost in the moment,…"
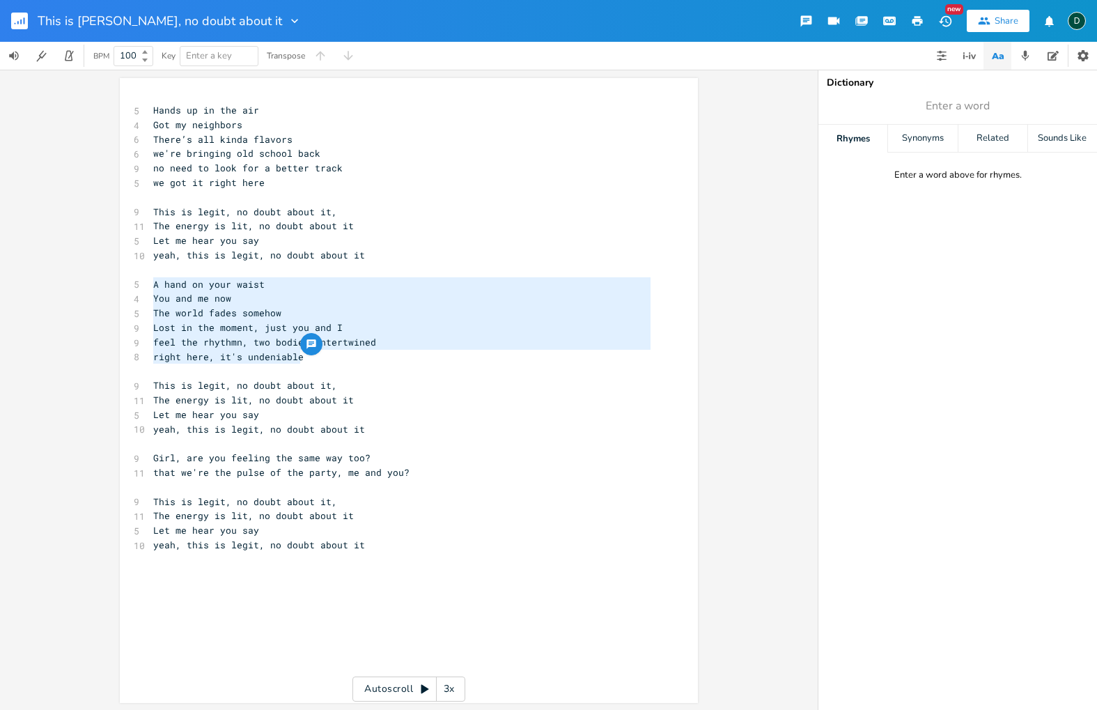
drag, startPoint x: 157, startPoint y: 285, endPoint x: 301, endPoint y: 354, distance: 159.8
click at [301, 354] on div "A hand on your waist You and me now The world fades somehow Lost in the moment,…" at bounding box center [409, 390] width 578 height 625
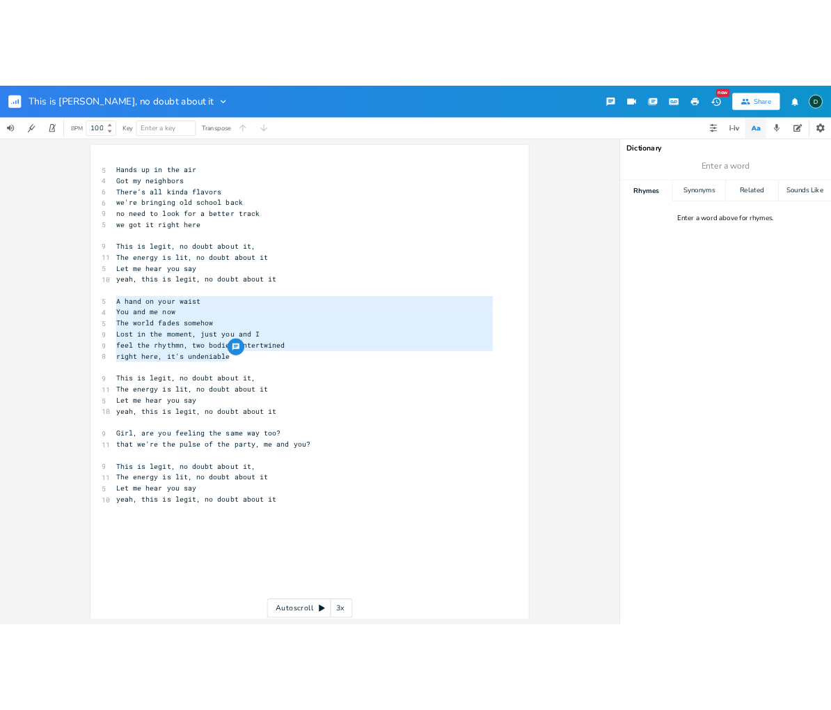
scroll to position [1, 0]
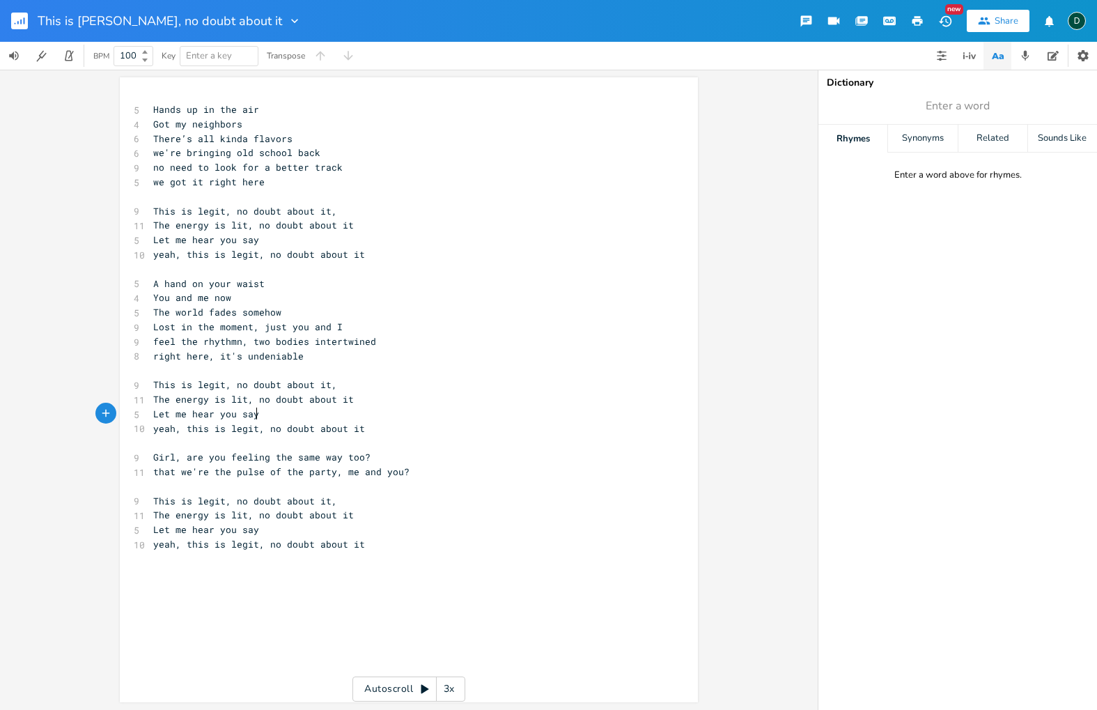
click at [547, 417] on pre "Let me hear you say" at bounding box center [401, 414] width 503 height 15
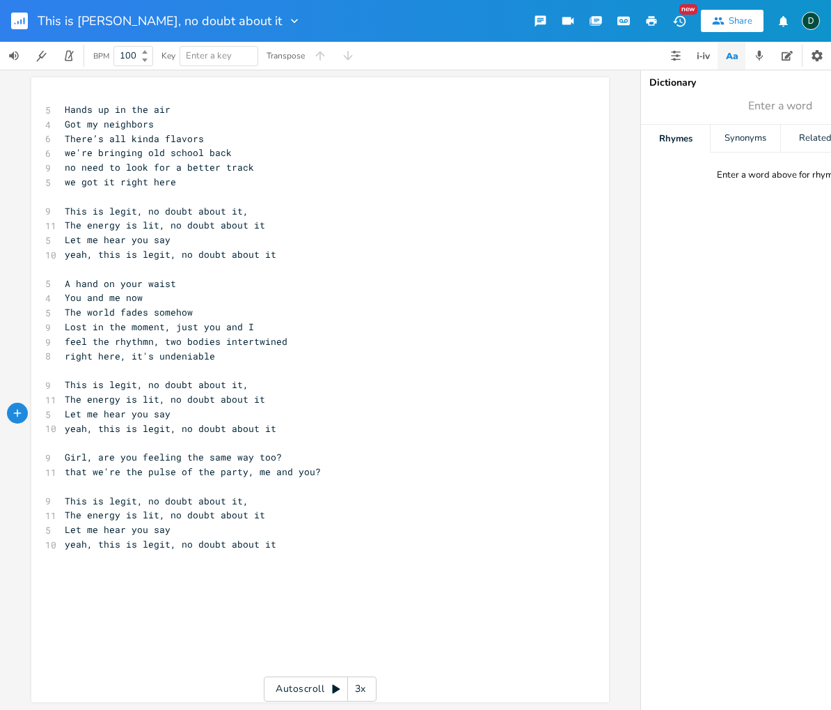
click at [159, 350] on span "right here, it's undeniable" at bounding box center [140, 356] width 150 height 13
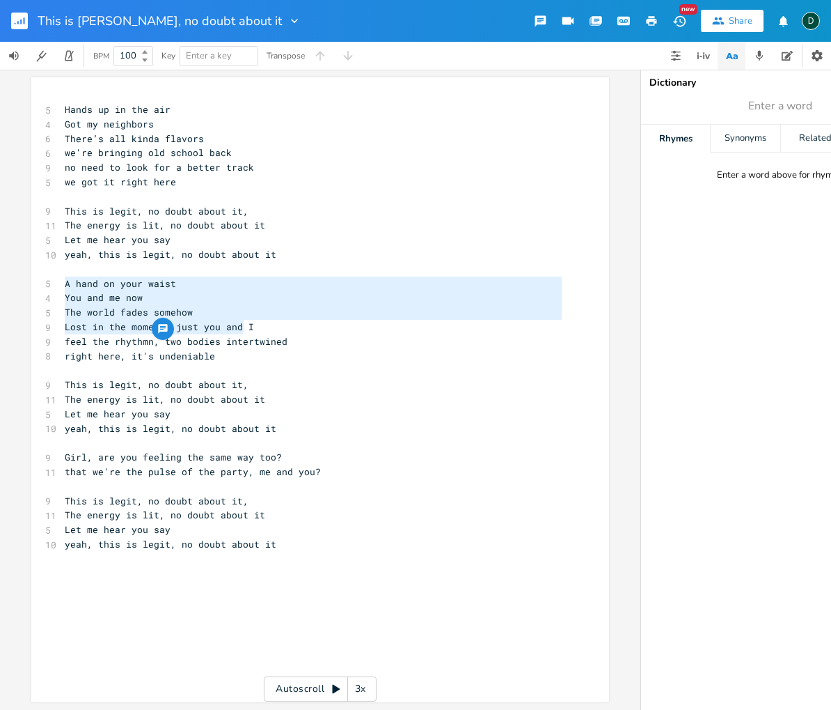
type textarea "A hand on your waist You and me now The world fades somehow Lost in the moment,…"
drag, startPoint x: 62, startPoint y: 283, endPoint x: 244, endPoint y: 325, distance: 187.2
click at [244, 325] on div "5 Hands up in the air 4 Got my neighbors 6 There’s all kinda flavors 6 we're br…" at bounding box center [313, 326] width 503 height 449
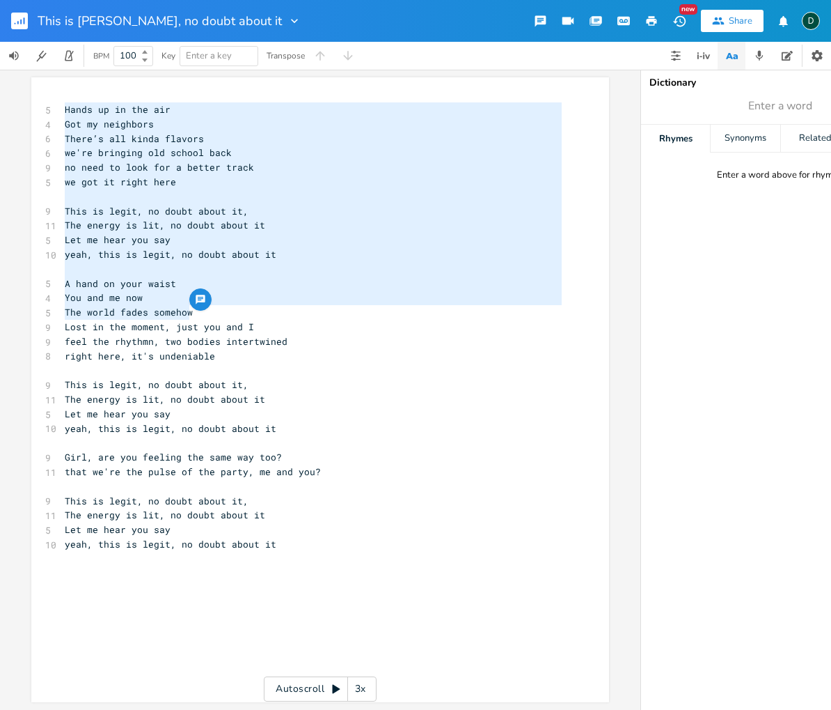
type textarea "Hands up in the air Got my neighbors There’s all kinda flavors we're bringing o…"
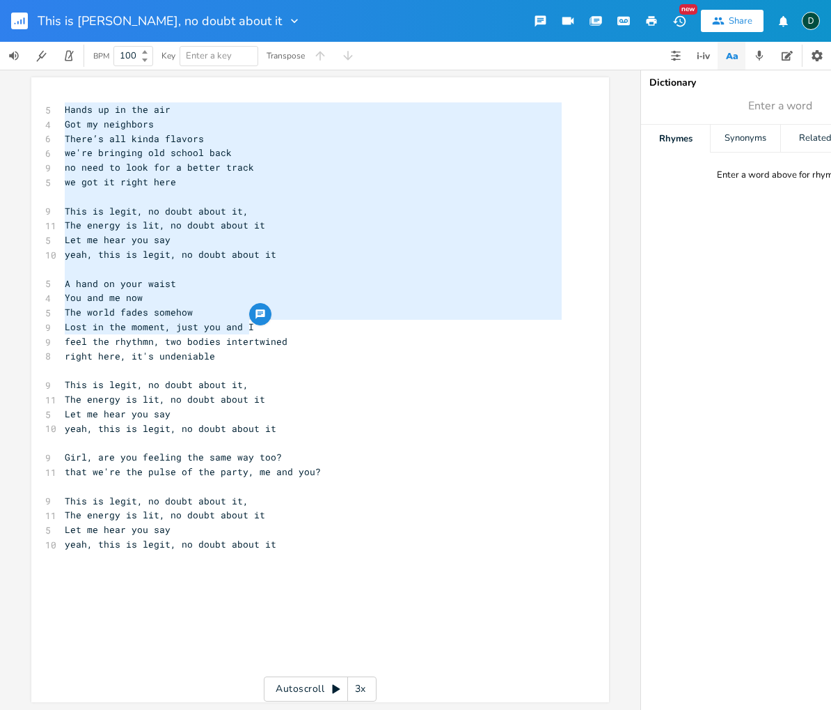
drag, startPoint x: 65, startPoint y: 111, endPoint x: 249, endPoint y: 324, distance: 282.4
click at [249, 324] on div "Hands up in the air Got my neighbors There’s all kinda flavors we're bringing o…" at bounding box center [320, 389] width 578 height 625
click at [104, 537] on pre "yeah, this is legit, no doubt about it" at bounding box center [313, 544] width 503 height 15
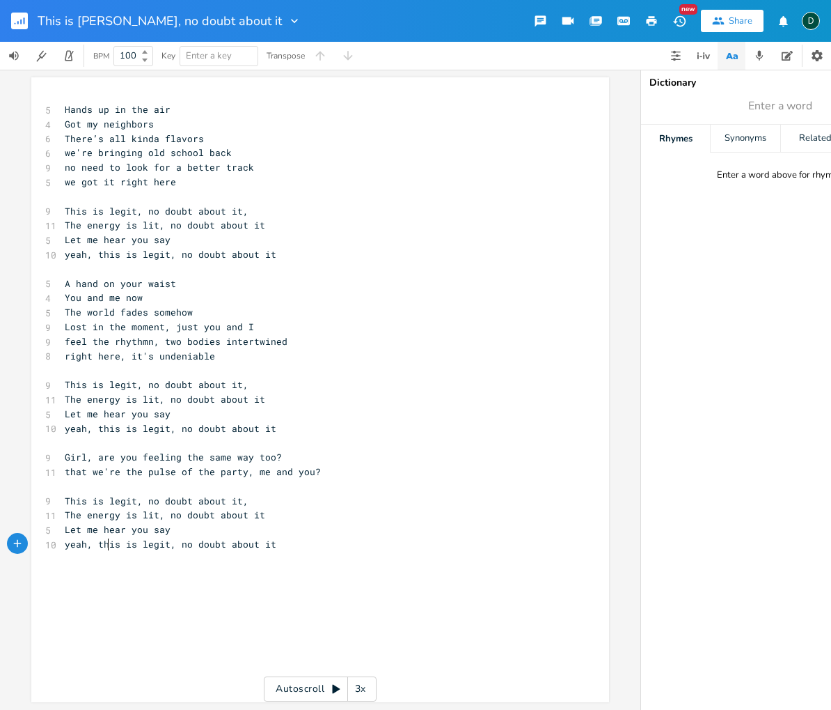
click at [105, 347] on span "feel the rhythmn, two bodies intertwined" at bounding box center [176, 341] width 223 height 13
click at [251, 330] on pre "Lost in the moment, just you and I" at bounding box center [313, 327] width 503 height 15
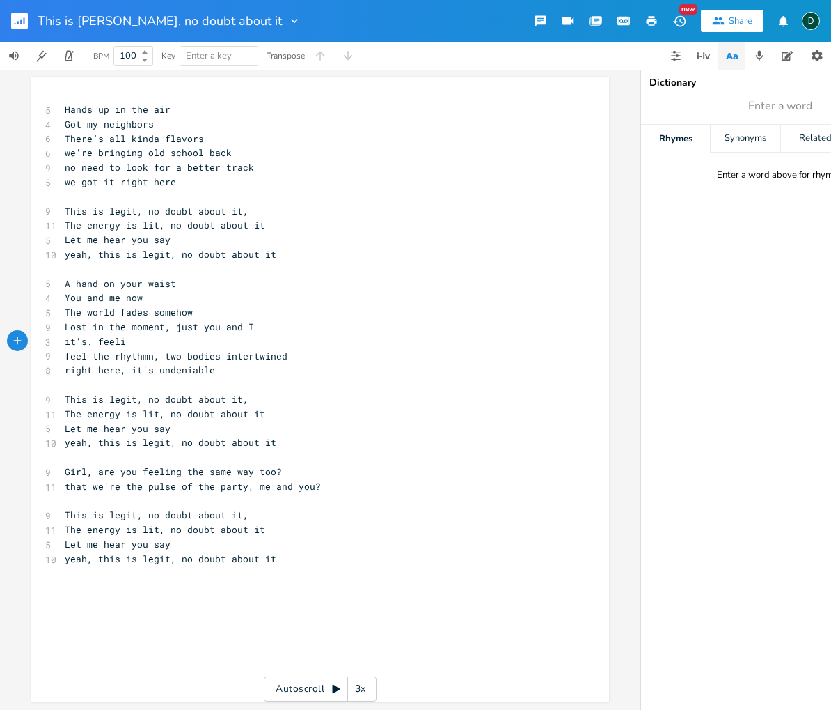
type textarea "it's. feeling"
type textarea "a feeling we both can't deny"
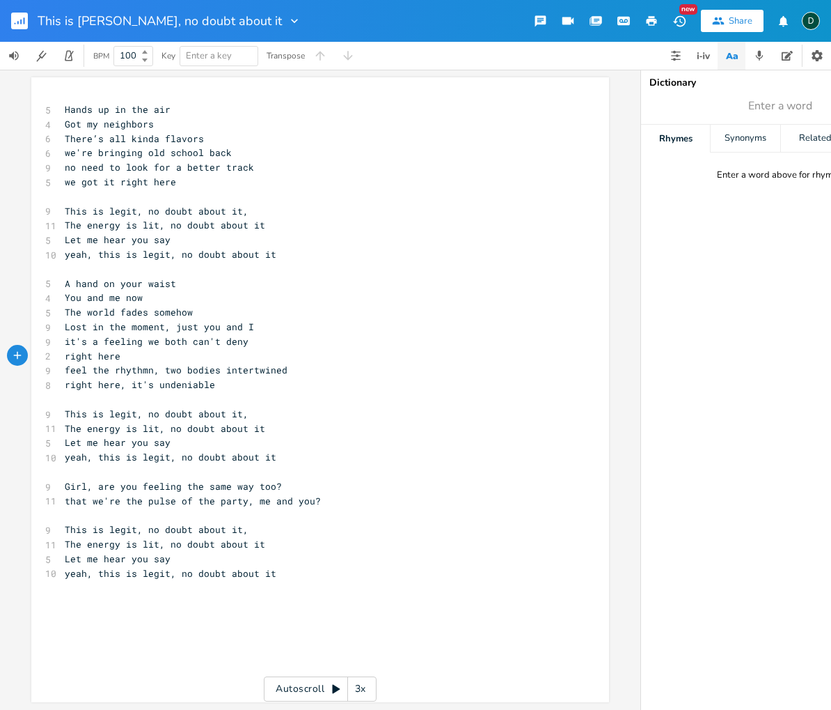
scroll to position [0, 41]
type textarea "right here, it's undeniable."
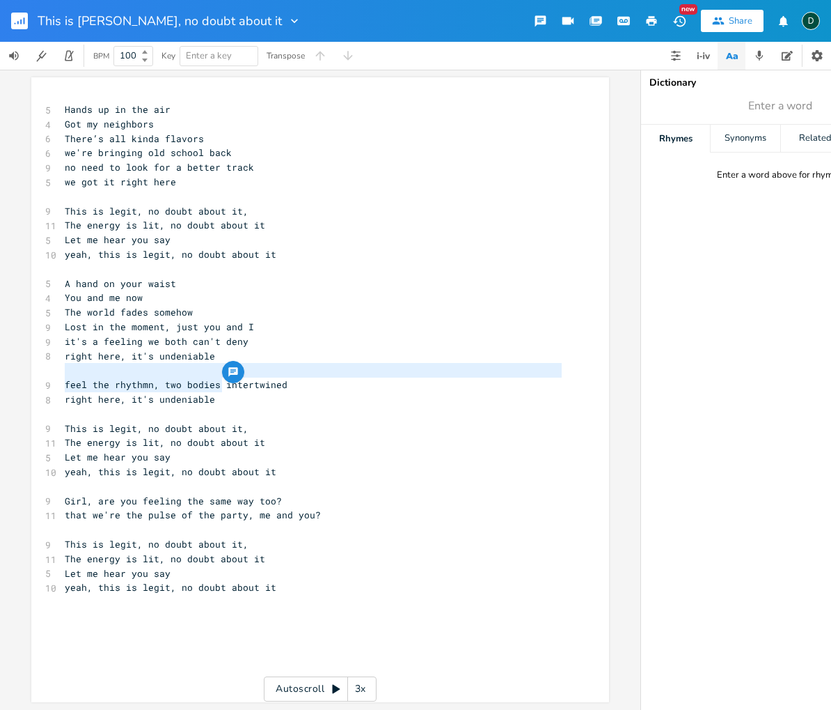
type textarea "feel the rhythmn, two bodies intertwined right here, it's undeniable"
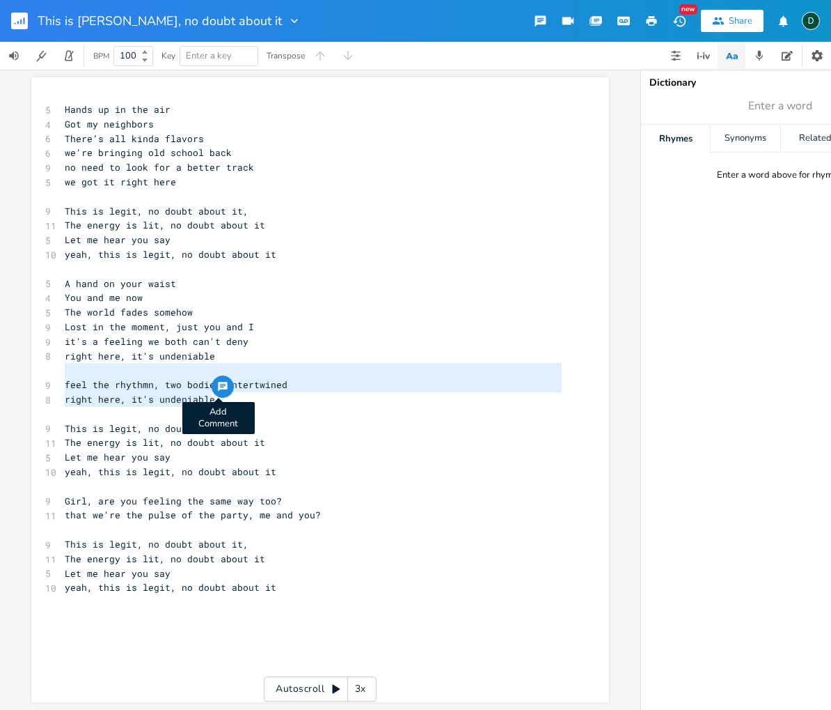
drag, startPoint x: 214, startPoint y: 375, endPoint x: 219, endPoint y: 397, distance: 22.8
click at [219, 397] on div "feel the rhythmn, two bodies intertwined right here, it's undeniable xxxxxxxxxx…" at bounding box center [320, 389] width 578 height 625
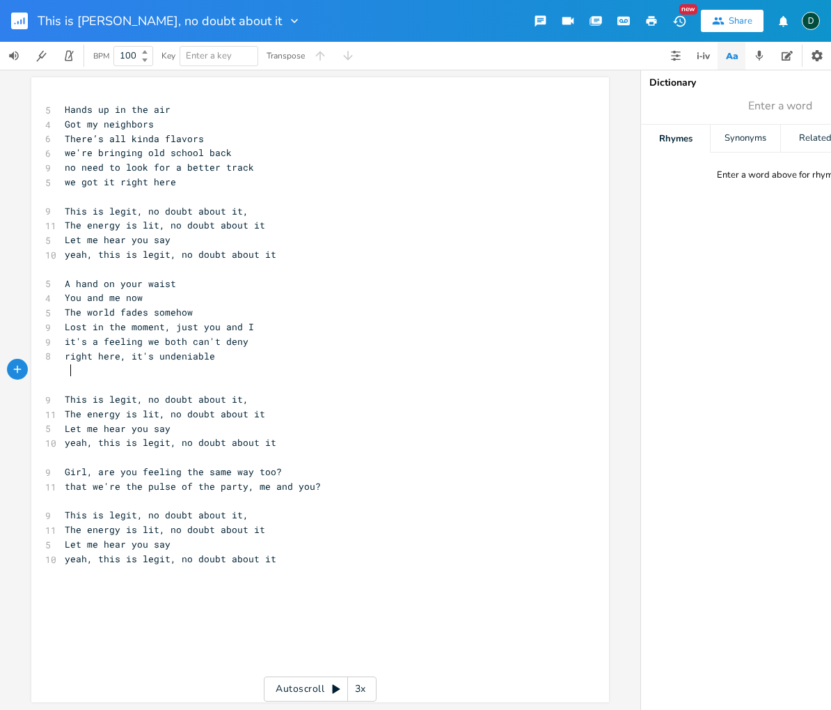
scroll to position [0, 2]
drag, startPoint x: 58, startPoint y: 359, endPoint x: 208, endPoint y: 357, distance: 149.0
click at [208, 357] on pre "right here, it's undeniable" at bounding box center [313, 356] width 503 height 15
type textarea "we got it right here"
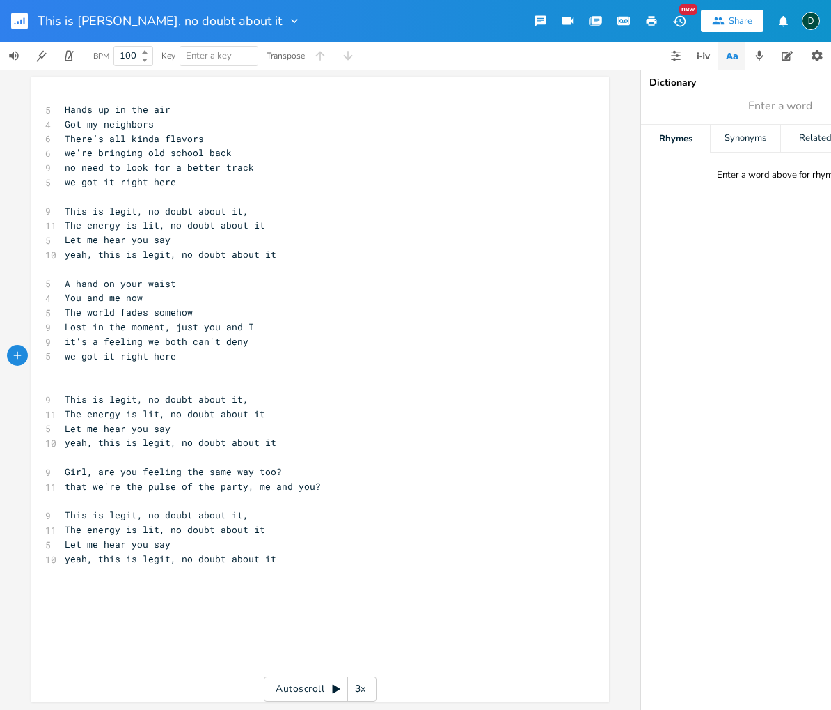
click at [186, 384] on pre at bounding box center [313, 384] width 503 height 15
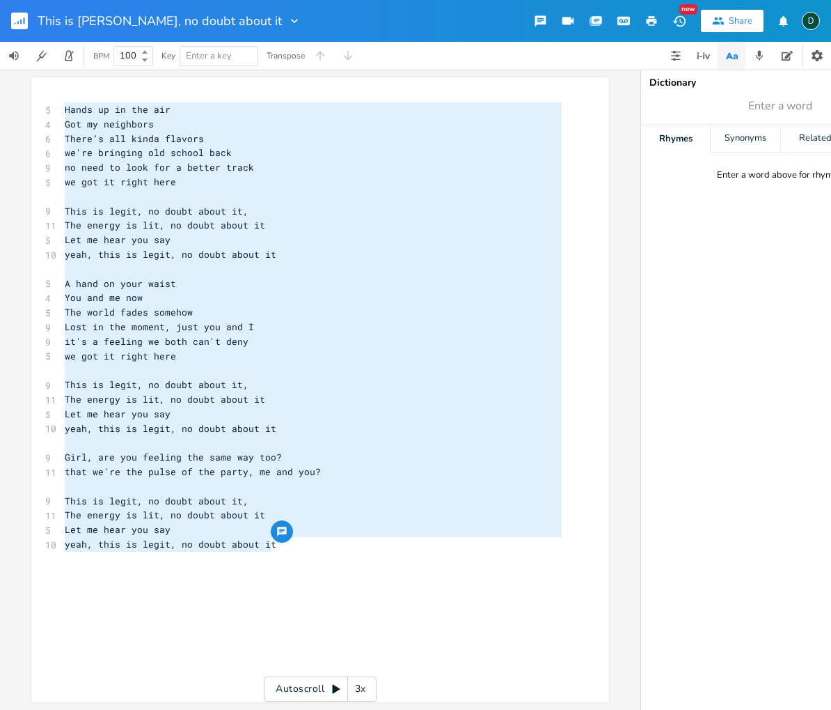
drag, startPoint x: 273, startPoint y: 541, endPoint x: 54, endPoint y: 102, distance: 491.1
click at [54, 102] on div "Hands up in the air Got my neighbors There’s all kinda flavors we're bringing o…" at bounding box center [320, 389] width 578 height 625
click at [400, 537] on pre "yeah, this is legit, no doubt about it" at bounding box center [313, 544] width 503 height 15
type textarea "it"
click at [400, 537] on pre "yeah, this is legit, no doubt about it" at bounding box center [313, 544] width 503 height 15
